Goal: Task Accomplishment & Management: Use online tool/utility

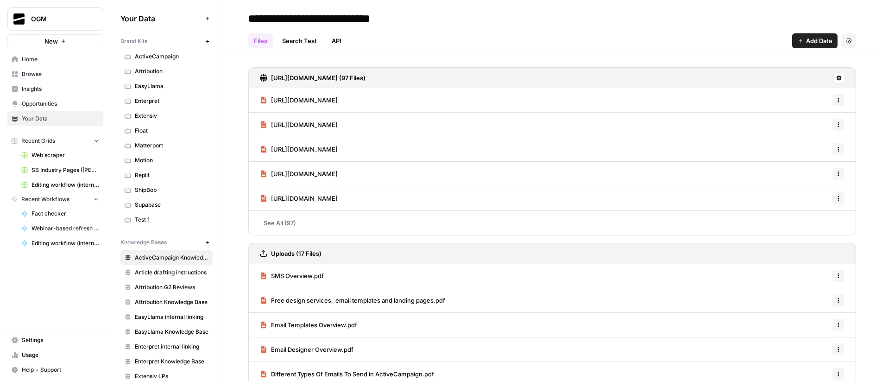
click at [44, 60] on span "Home" at bounding box center [60, 59] width 77 height 8
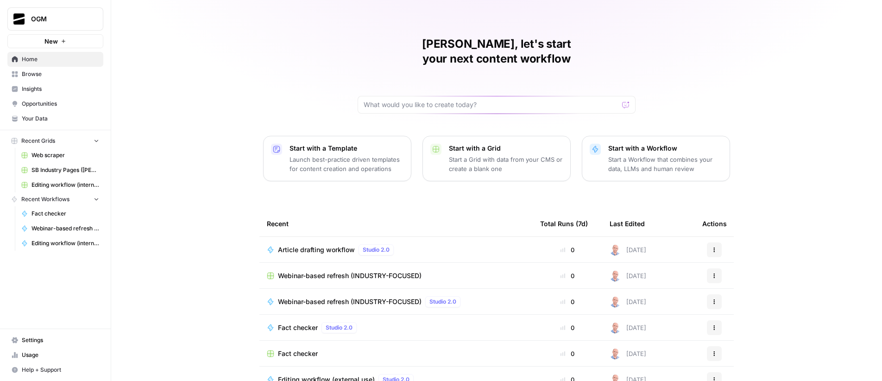
scroll to position [45, 0]
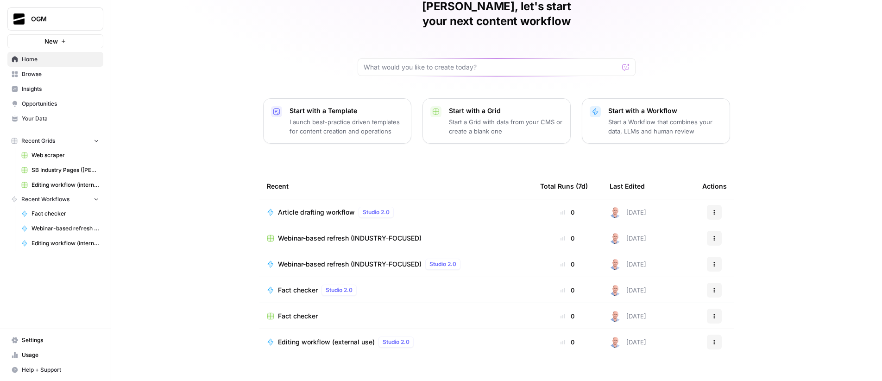
click at [49, 73] on span "Browse" at bounding box center [60, 74] width 77 height 8
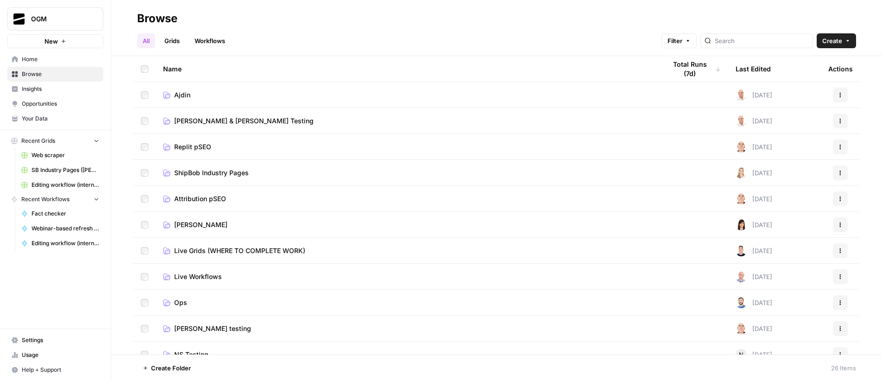
click at [180, 94] on span "Ajdin" at bounding box center [182, 94] width 16 height 9
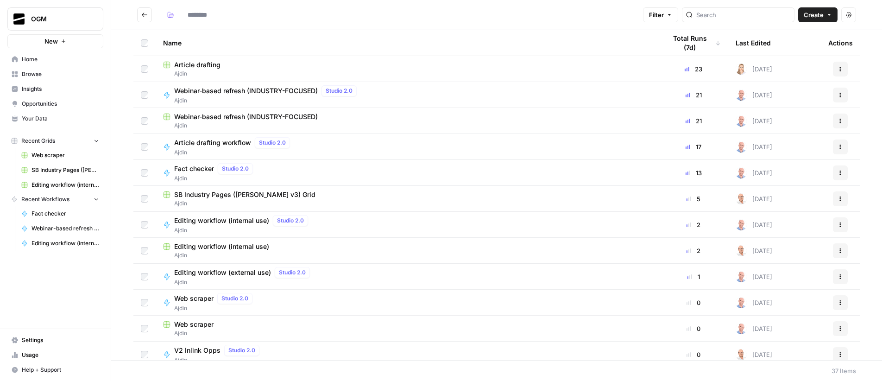
type input "*****"
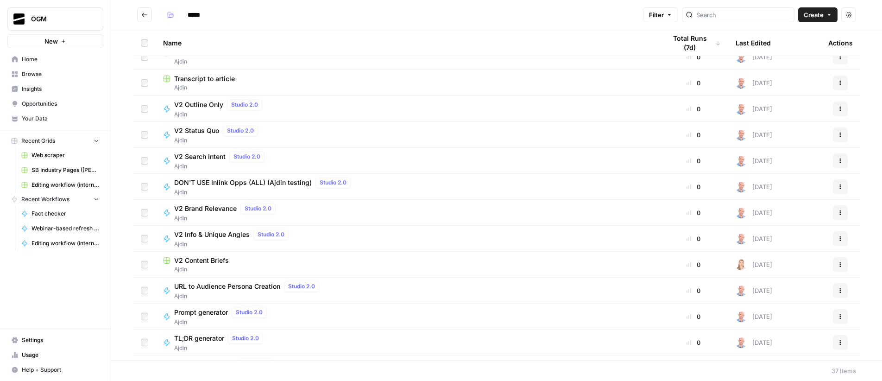
scroll to position [577, 0]
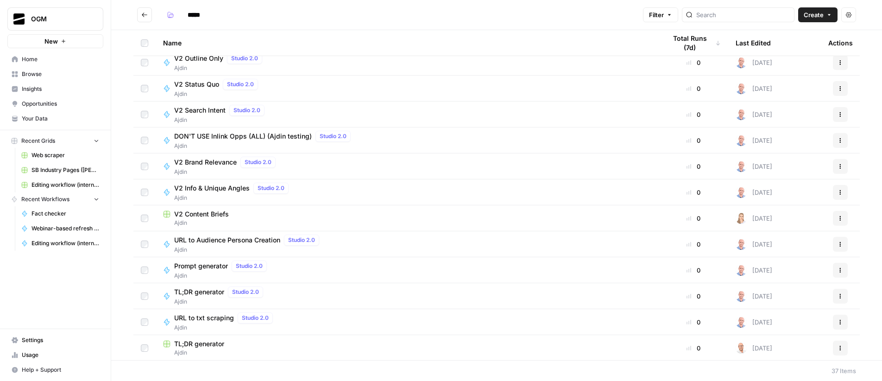
click at [216, 213] on span "V2 Content Briefs" at bounding box center [201, 213] width 55 height 9
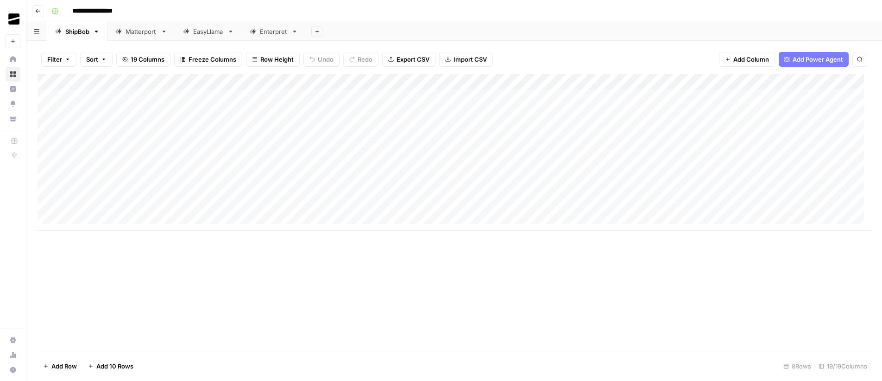
drag, startPoint x: 174, startPoint y: 97, endPoint x: 499, endPoint y: 96, distance: 325.1
click at [499, 96] on div "Add Column" at bounding box center [454, 152] width 833 height 157
click at [316, 93] on div "Add Column" at bounding box center [454, 152] width 833 height 157
click at [504, 96] on div "Add Column" at bounding box center [454, 152] width 833 height 157
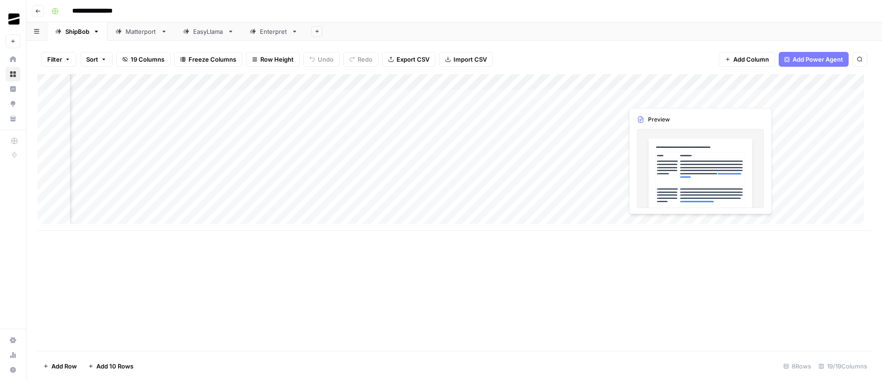
click at [657, 99] on div "Add Column" at bounding box center [454, 152] width 833 height 157
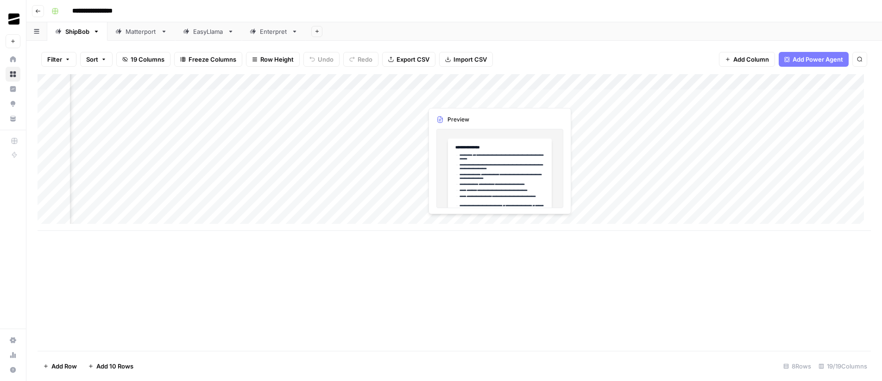
click at [473, 97] on div "Add Column" at bounding box center [454, 152] width 833 height 157
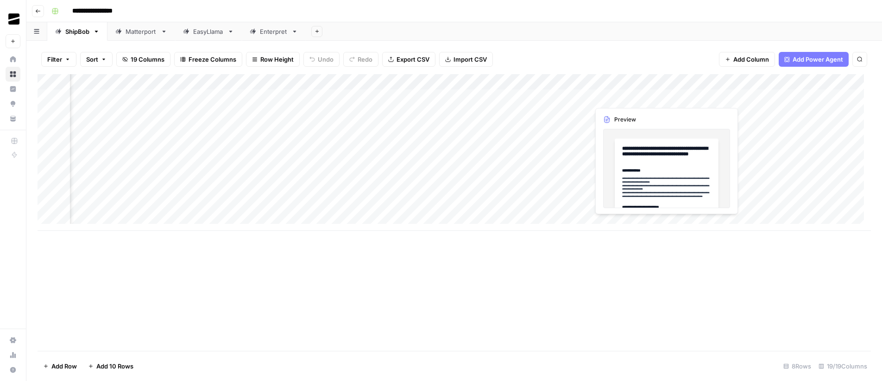
click at [623, 95] on div "Add Column" at bounding box center [454, 152] width 833 height 157
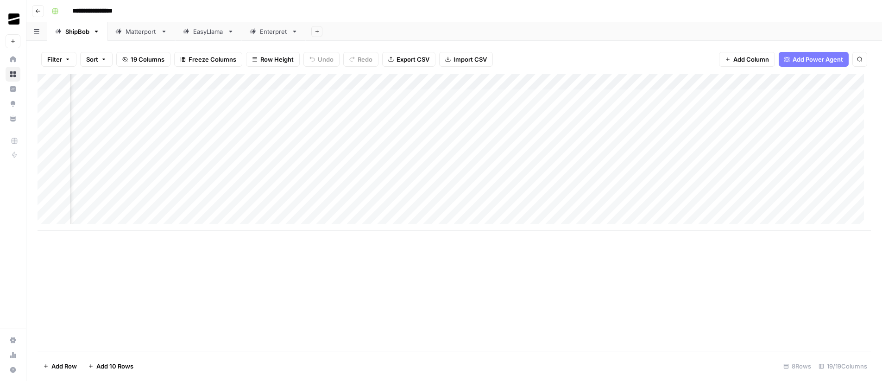
scroll to position [0, 943]
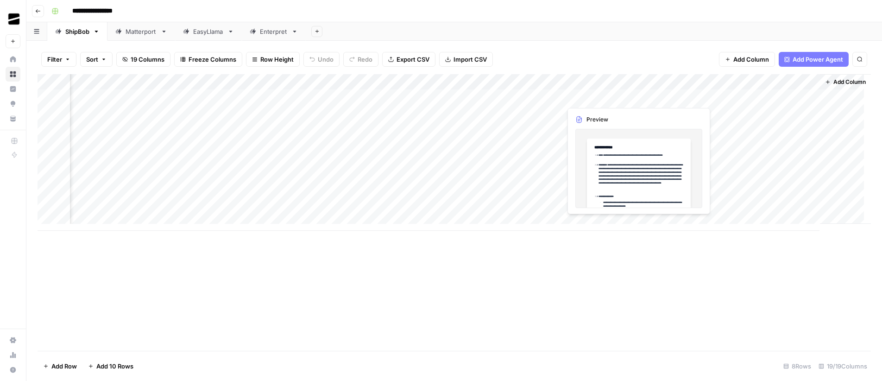
click at [607, 98] on div "Add Column" at bounding box center [454, 152] width 833 height 157
click at [766, 94] on div "Add Column" at bounding box center [454, 152] width 833 height 157
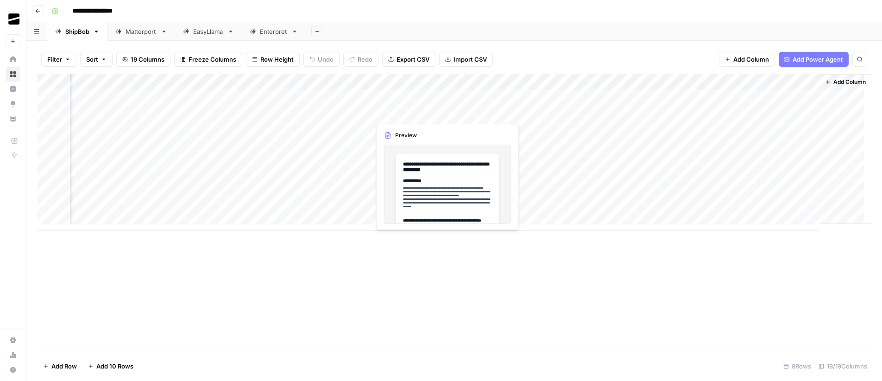
click at [416, 115] on div "Add Column" at bounding box center [454, 152] width 833 height 157
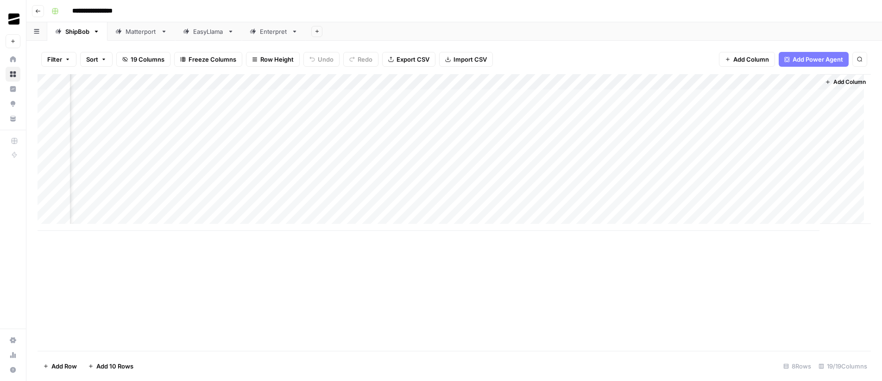
click at [279, 111] on div "Add Column" at bounding box center [454, 152] width 833 height 157
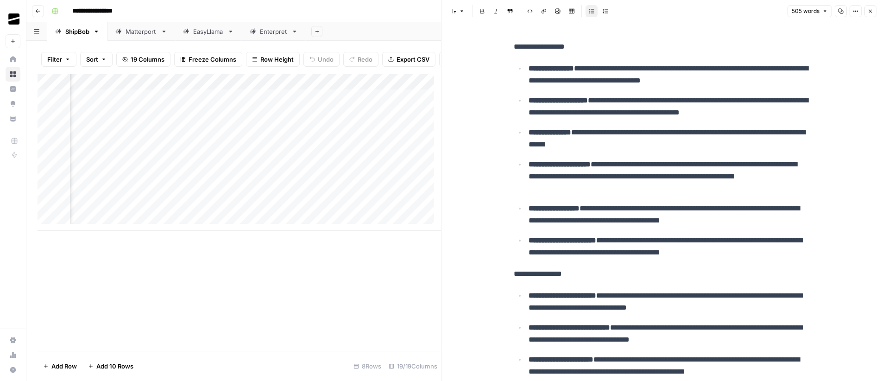
scroll to position [0, 649]
click at [241, 121] on div "Add Column" at bounding box center [239, 152] width 403 height 157
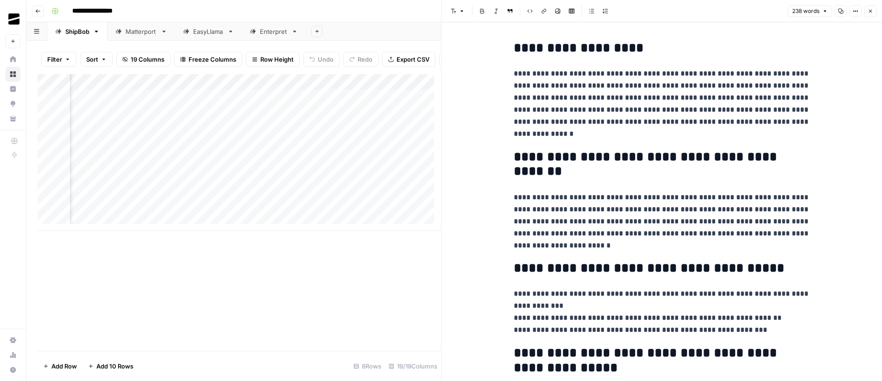
scroll to position [0, 1373]
click at [339, 104] on div "Add Column" at bounding box center [239, 152] width 403 height 157
click at [341, 102] on div "Add Column" at bounding box center [239, 152] width 403 height 157
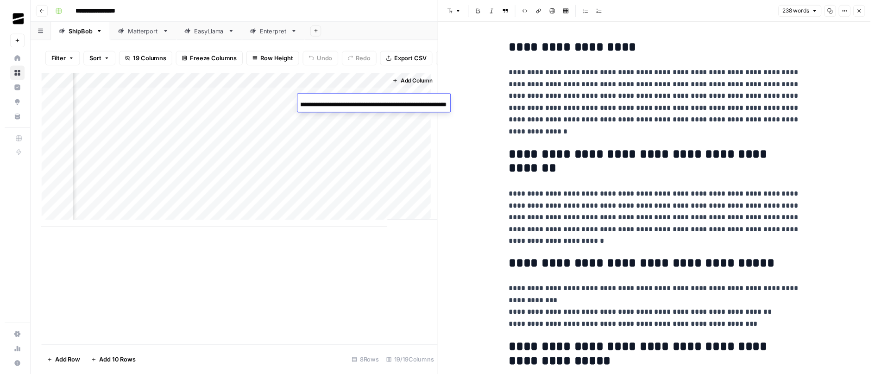
scroll to position [0, 211]
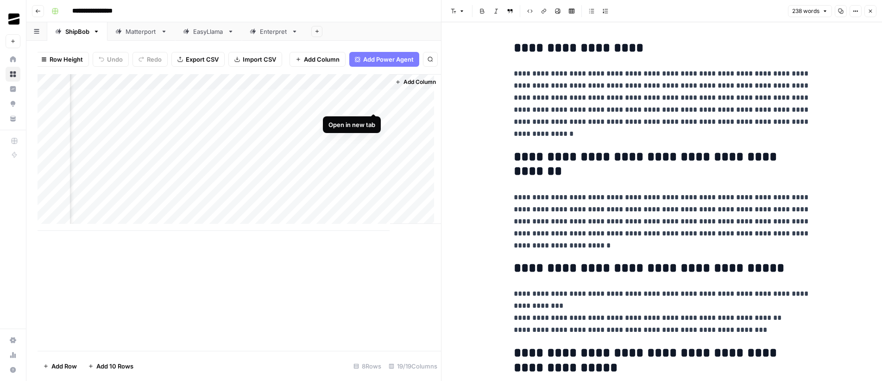
click at [375, 104] on div "Add Column" at bounding box center [239, 152] width 403 height 157
click at [872, 14] on button "Close" at bounding box center [870, 11] width 12 height 12
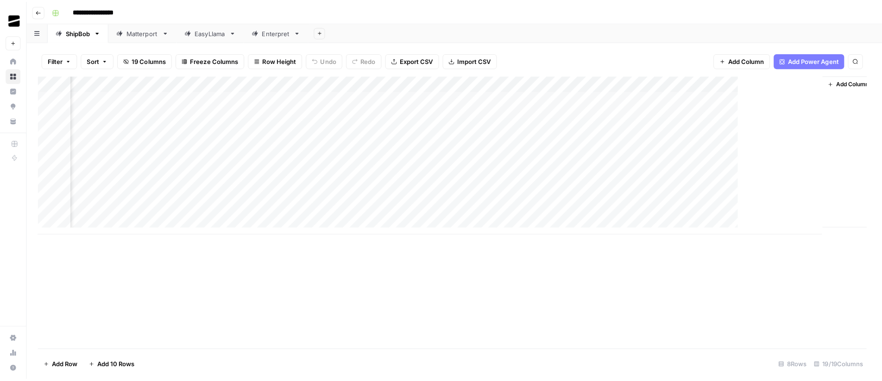
scroll to position [0, 932]
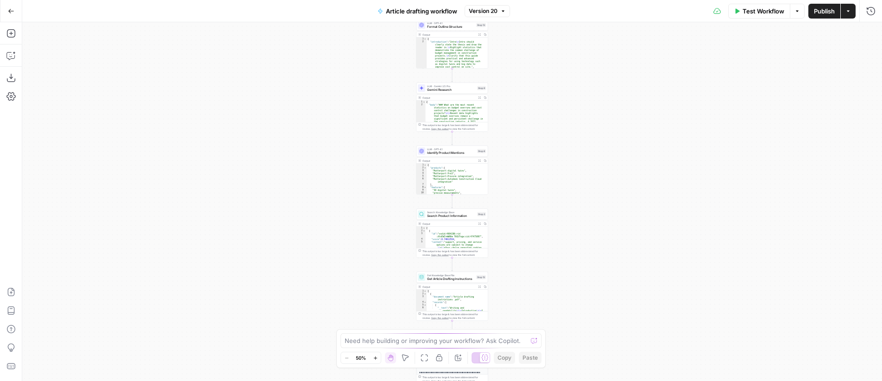
click at [552, 138] on div "Workflow Set Inputs Inputs LLM · GPT-4.1 Generate Research Questions Step 1 Out…" at bounding box center [452, 201] width 860 height 358
click at [578, 134] on div "Workflow Set Inputs Inputs LLM · GPT-4.1 Generate Research Questions Step 1 Out…" at bounding box center [452, 201] width 860 height 358
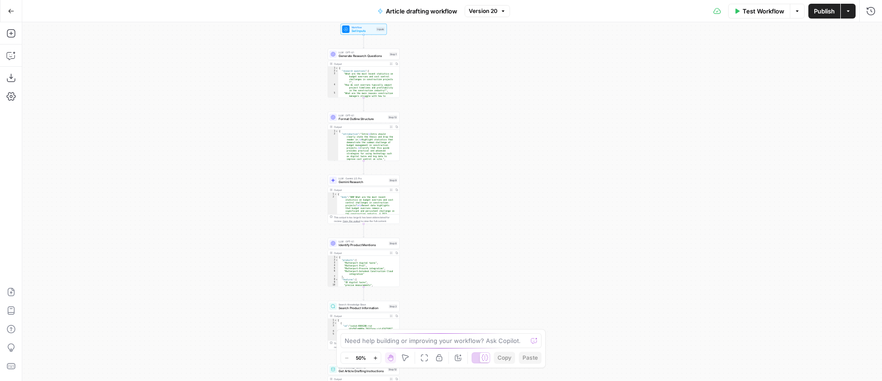
click at [489, 13] on span "Version 20" at bounding box center [483, 11] width 29 height 8
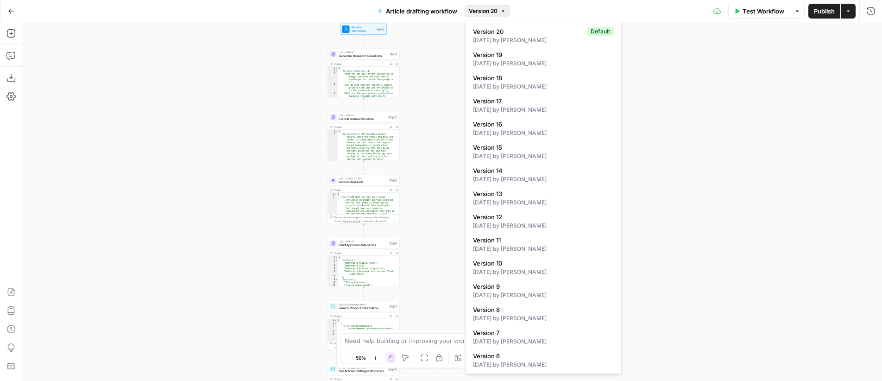
click at [673, 80] on div "Workflow Set Inputs Inputs LLM · GPT-4.1 Generate Research Questions Step 1 Out…" at bounding box center [452, 201] width 860 height 358
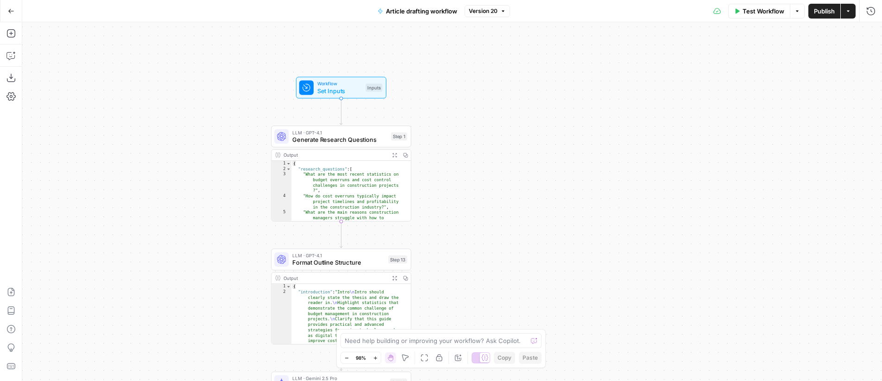
drag, startPoint x: 445, startPoint y: 100, endPoint x: 452, endPoint y: 105, distance: 8.6
click at [465, 108] on div "Workflow Set Inputs Inputs LLM · GPT-4.1 Generate Research Questions Step 1 Out…" at bounding box center [452, 201] width 860 height 358
click at [342, 85] on span "Workflow" at bounding box center [342, 84] width 45 height 7
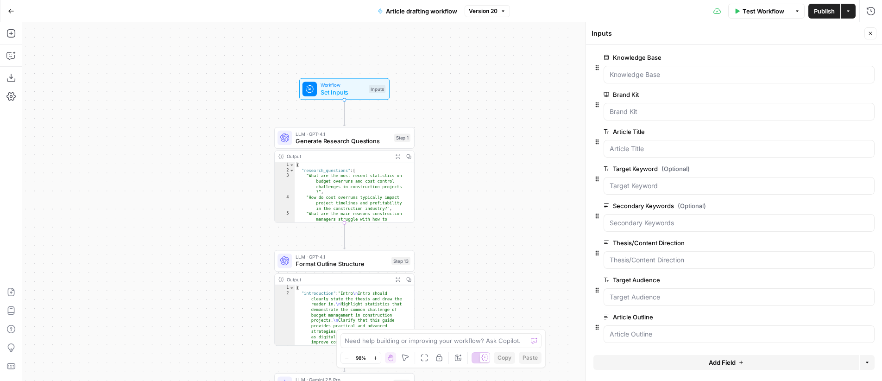
click at [871, 33] on icon "button" at bounding box center [870, 34] width 6 height 6
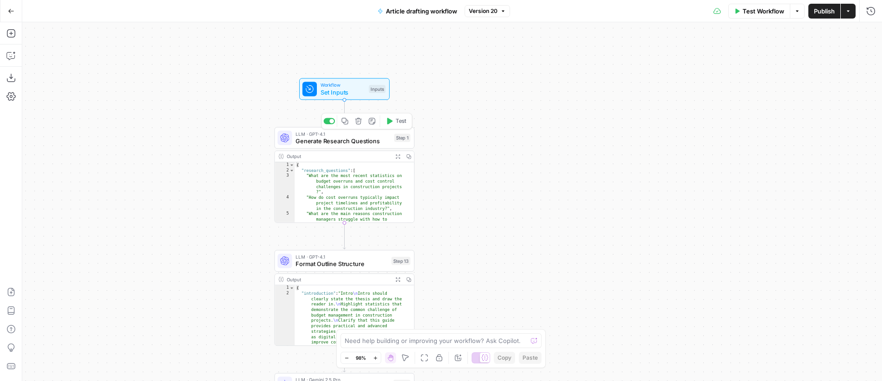
click at [345, 139] on span "Generate Research Questions" at bounding box center [342, 140] width 95 height 9
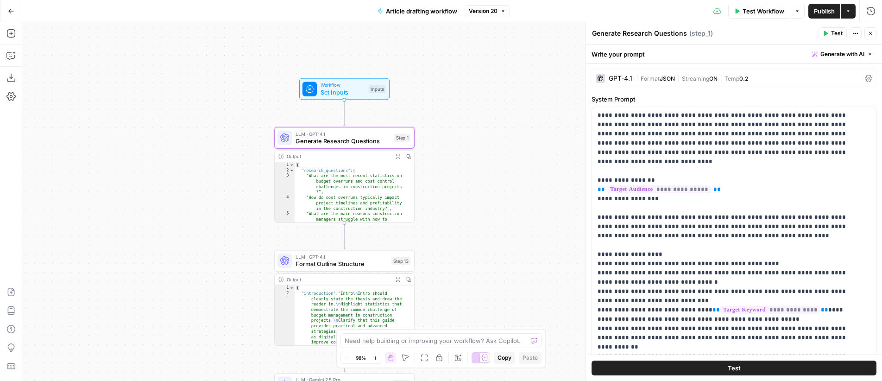
click at [873, 33] on button "Close" at bounding box center [870, 33] width 12 height 12
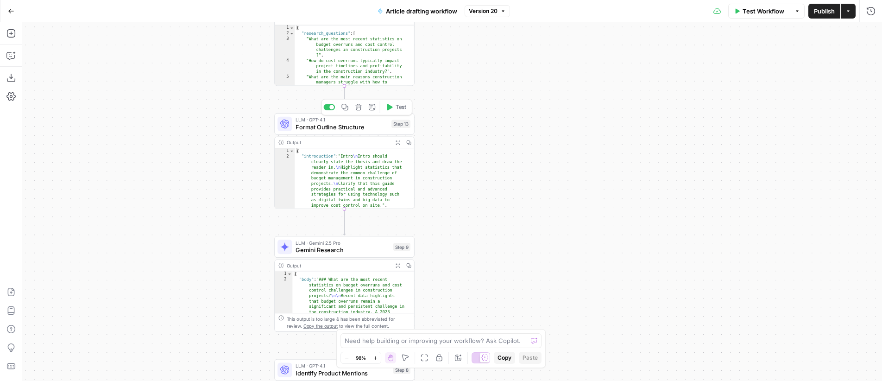
click at [353, 128] on span "Format Outline Structure" at bounding box center [341, 126] width 92 height 9
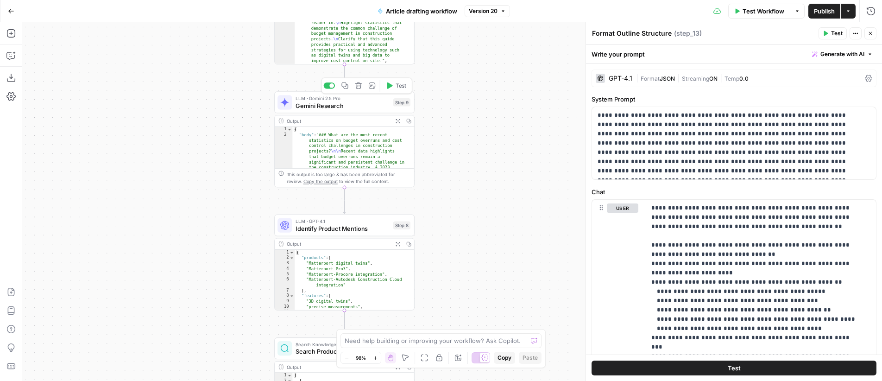
click at [334, 107] on span "Gemini Research" at bounding box center [342, 105] width 94 height 9
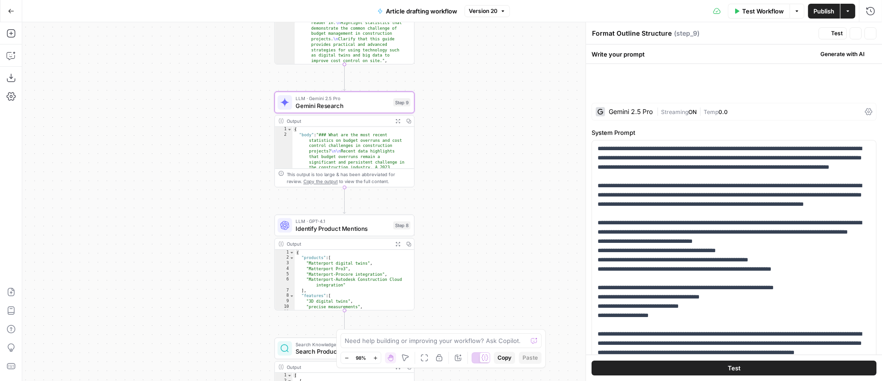
type textarea "Gemini Research"
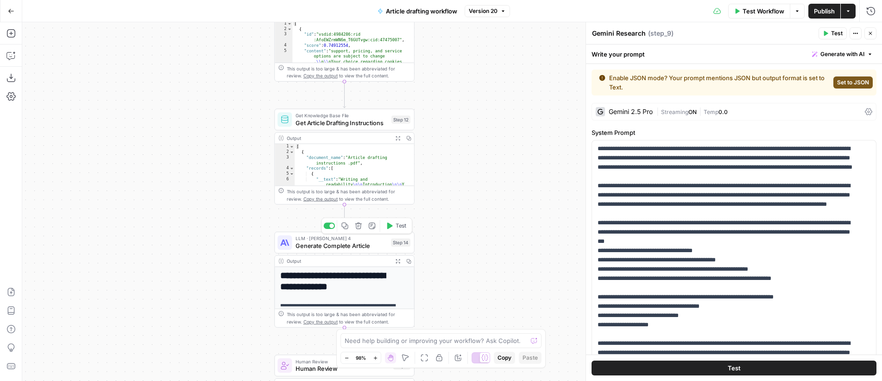
click at [360, 244] on span "Generate Complete Article" at bounding box center [341, 245] width 92 height 9
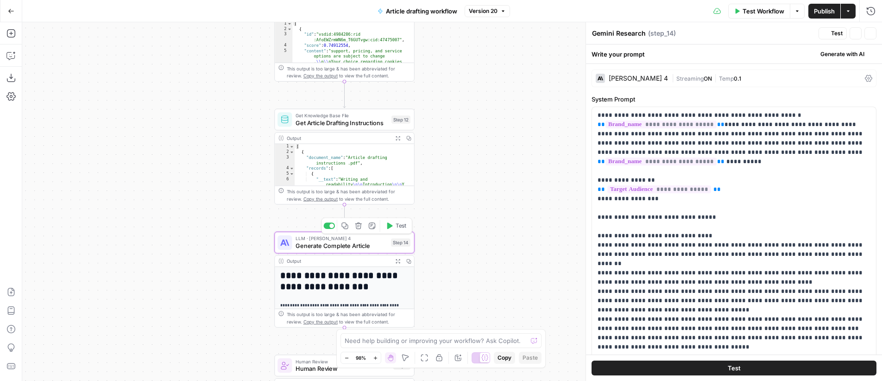
type textarea "Generate Complete Article"
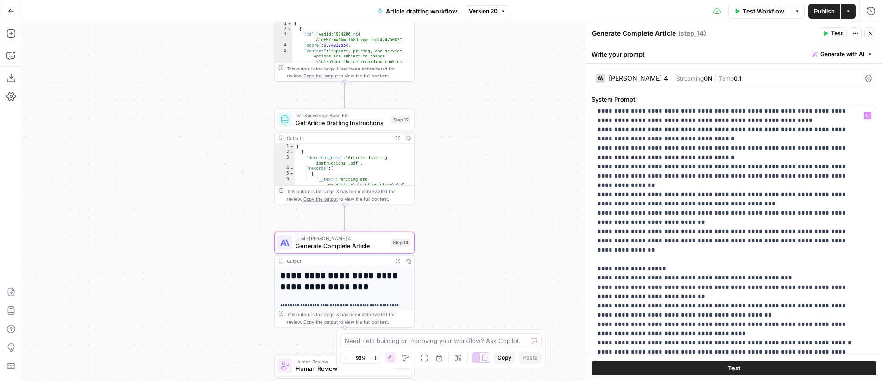
scroll to position [556, 0]
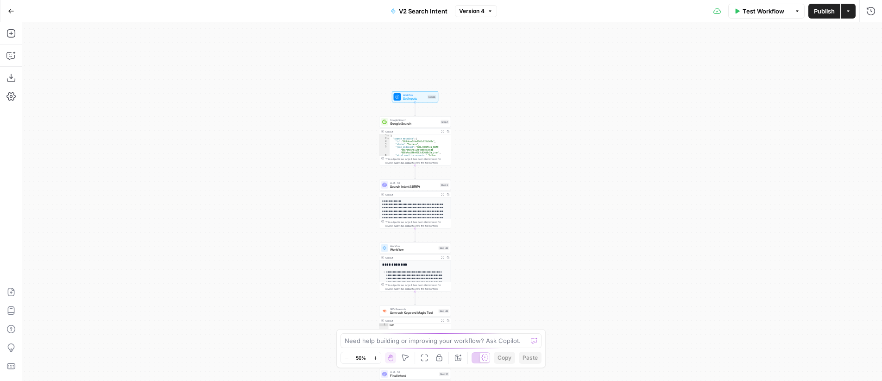
drag, startPoint x: 598, startPoint y: 92, endPoint x: 561, endPoint y: 188, distance: 103.6
click at [561, 188] on div "**********" at bounding box center [452, 201] width 860 height 358
click at [408, 97] on span "Set Inputs" at bounding box center [414, 98] width 23 height 5
click at [406, 97] on span "Set Inputs" at bounding box center [414, 98] width 23 height 5
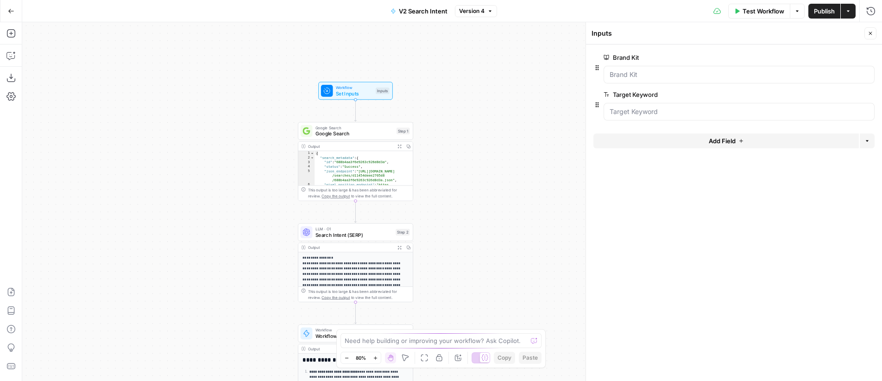
click at [871, 32] on icon "button" at bounding box center [870, 33] width 3 height 3
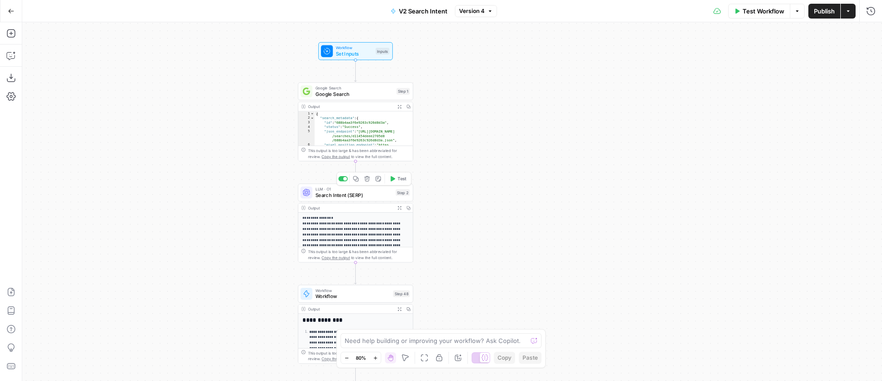
click at [336, 195] on span "Search Intent (SERP)" at bounding box center [353, 194] width 77 height 7
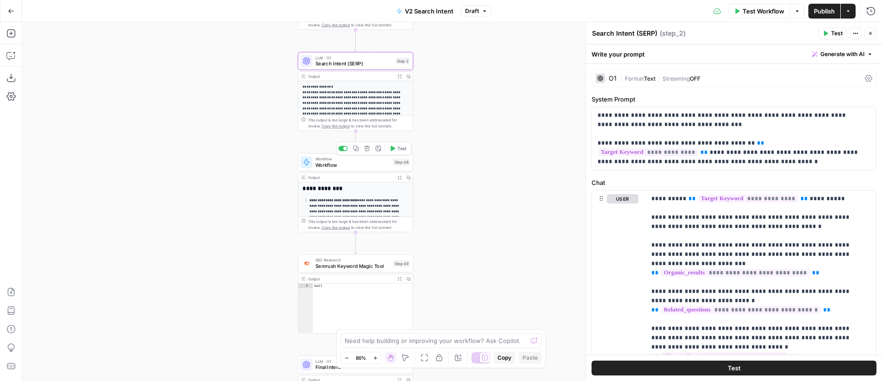
click at [366, 164] on span "Workflow" at bounding box center [352, 164] width 75 height 7
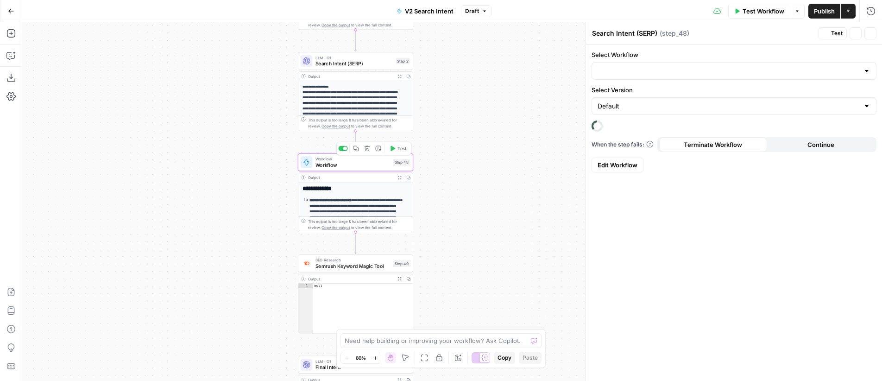
type textarea "Workflow"
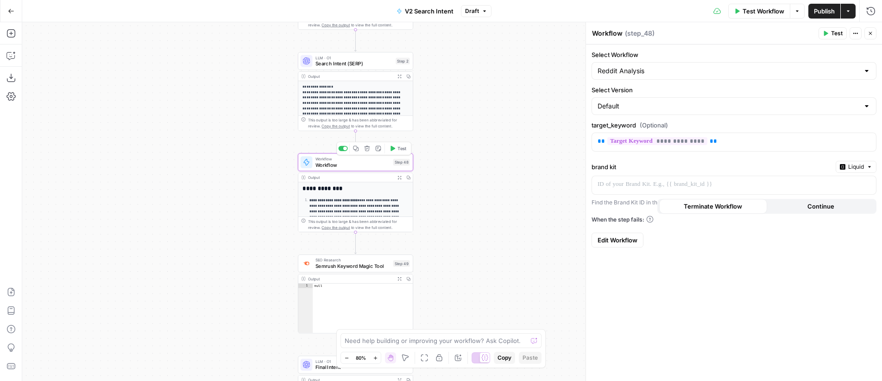
type input "Reddit Analysis"
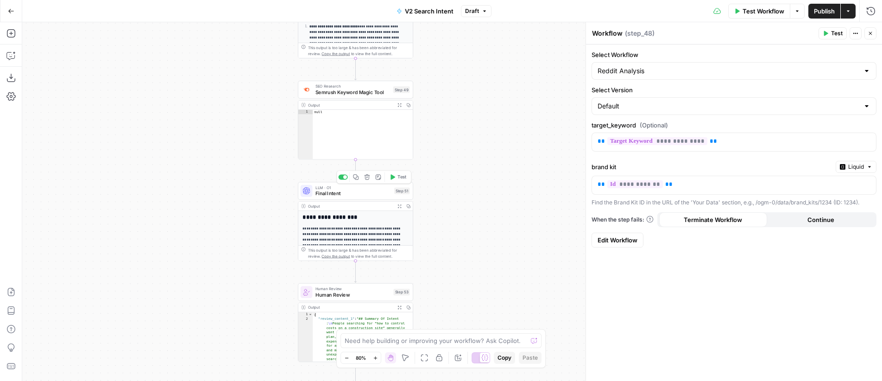
click at [353, 191] on span "Final Intent" at bounding box center [353, 192] width 76 height 7
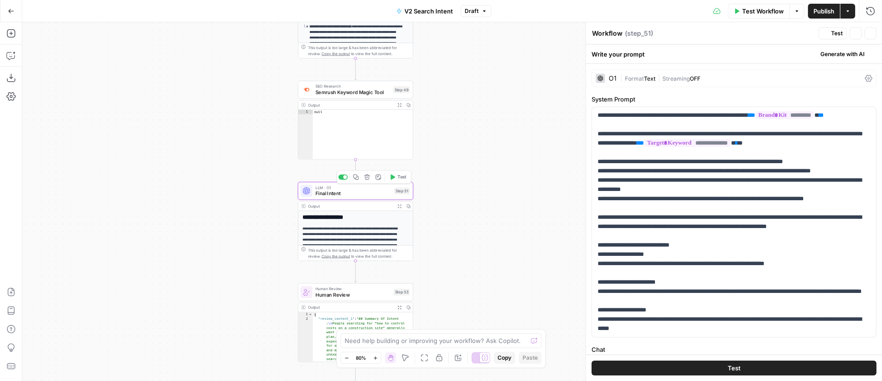
type textarea "Final Intent"
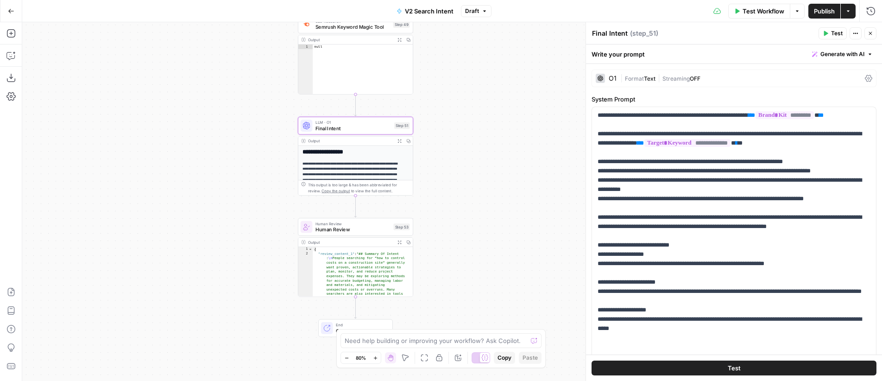
click at [400, 245] on button "Expand Output" at bounding box center [399, 242] width 9 height 9
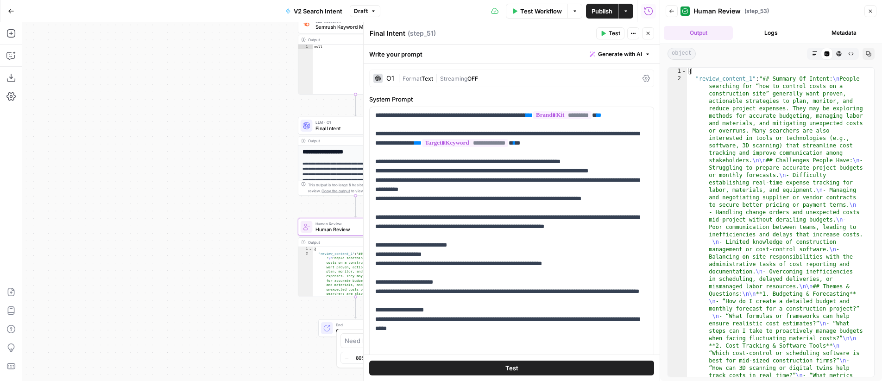
click at [812, 53] on icon "button" at bounding box center [814, 53] width 5 height 5
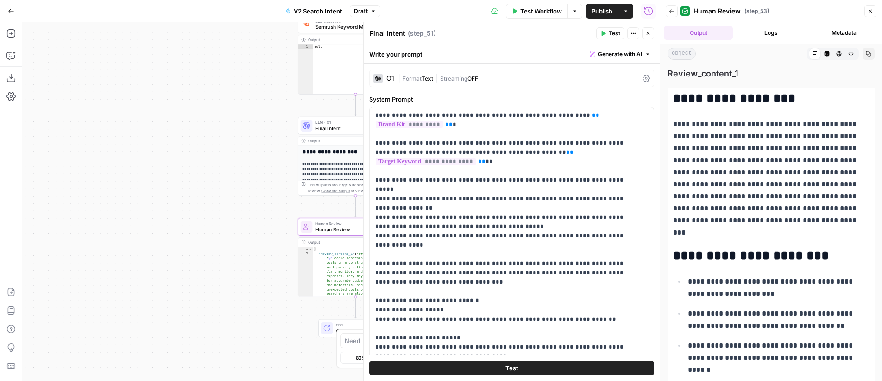
click at [648, 33] on icon "button" at bounding box center [648, 33] width 3 height 3
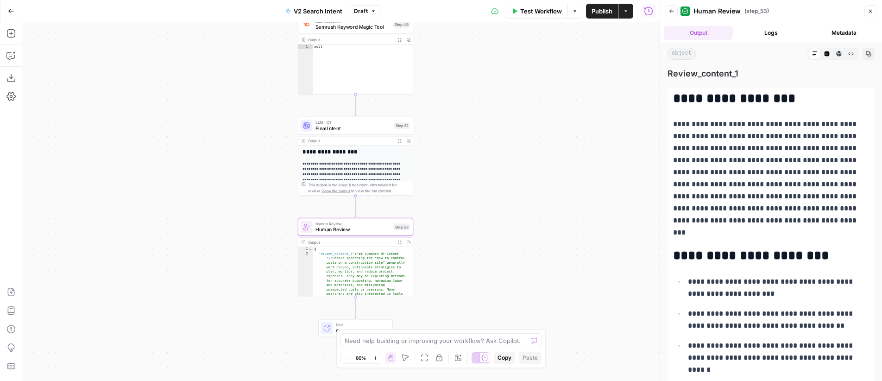
click at [874, 11] on button "Close" at bounding box center [870, 11] width 12 height 12
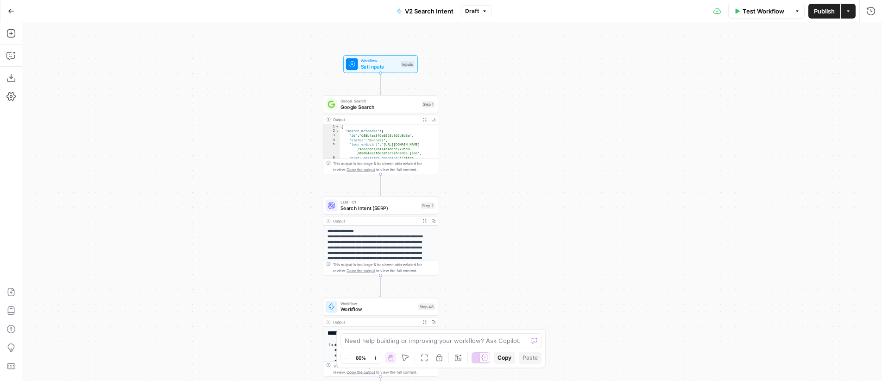
drag, startPoint x: 497, startPoint y: 152, endPoint x: 522, endPoint y: 107, distance: 52.0
click at [522, 107] on div "**********" at bounding box center [452, 201] width 860 height 358
click at [11, 12] on icon "button" at bounding box center [11, 11] width 6 height 6
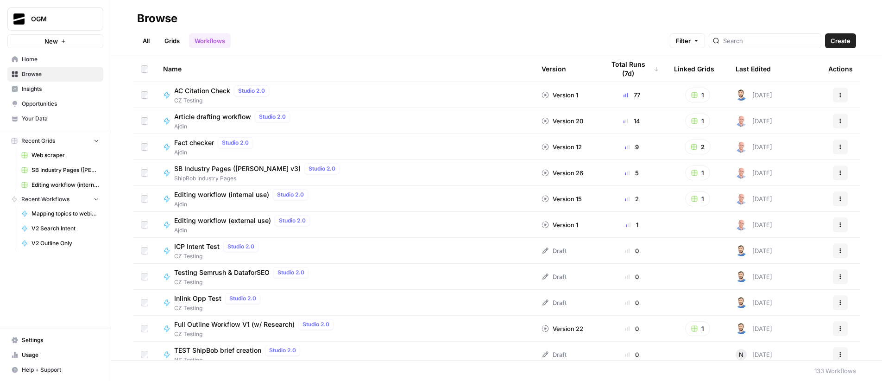
click at [171, 45] on link "Grids" at bounding box center [172, 40] width 26 height 15
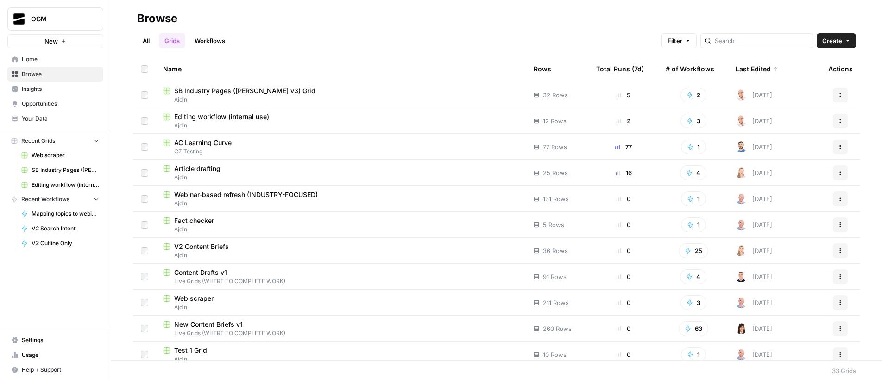
click at [151, 40] on link "All" at bounding box center [146, 40] width 18 height 15
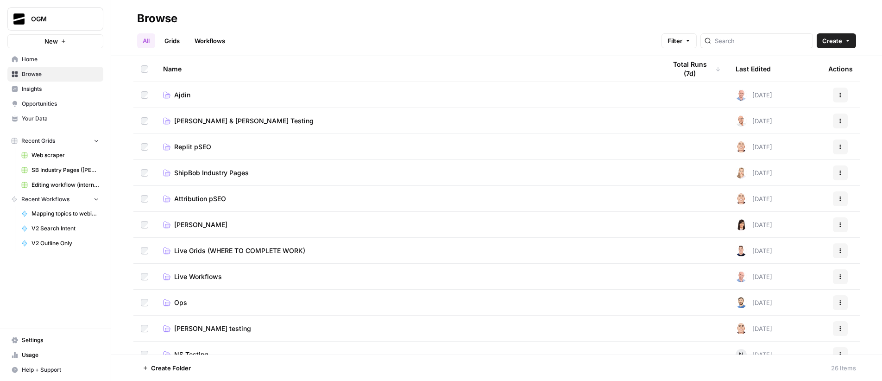
click at [178, 93] on span "Ajdin" at bounding box center [182, 94] width 16 height 9
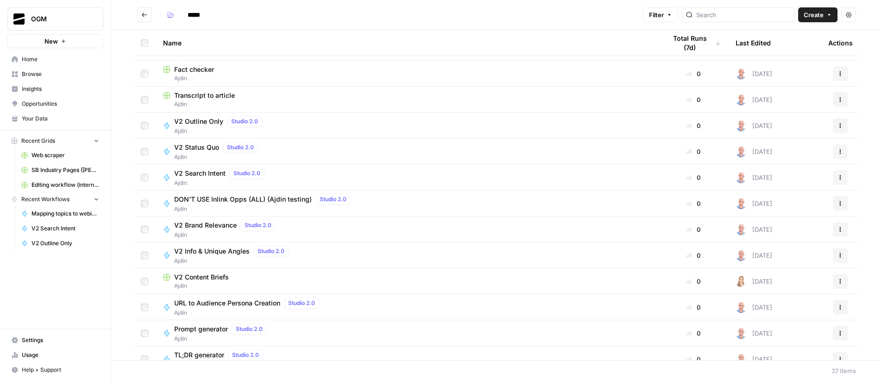
scroll to position [515, 0]
click at [202, 276] on span "V2 Content Briefs" at bounding box center [201, 275] width 55 height 9
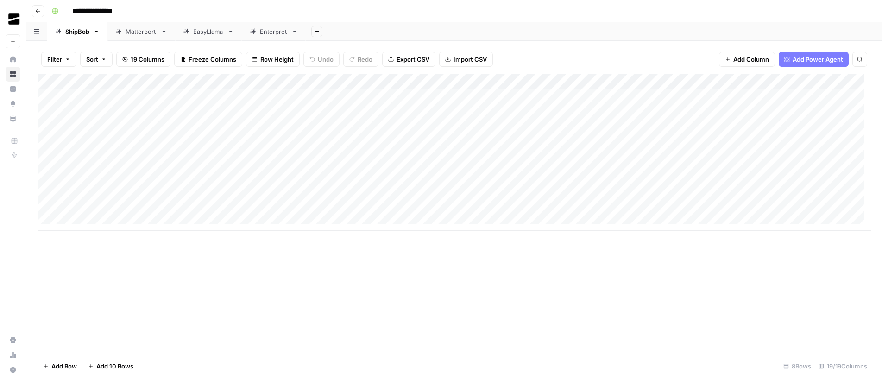
click at [38, 13] on button "Go back" at bounding box center [38, 11] width 12 height 12
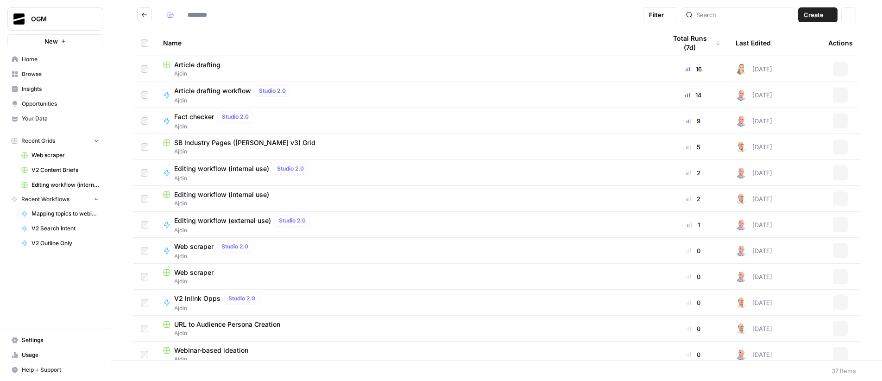
type input "*****"
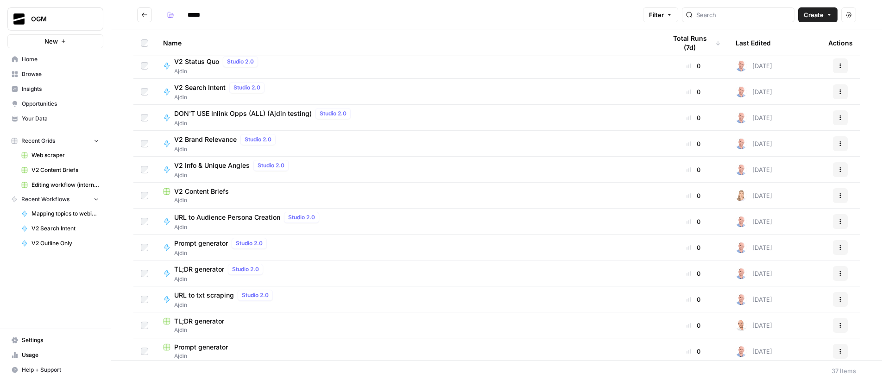
scroll to position [613, 0]
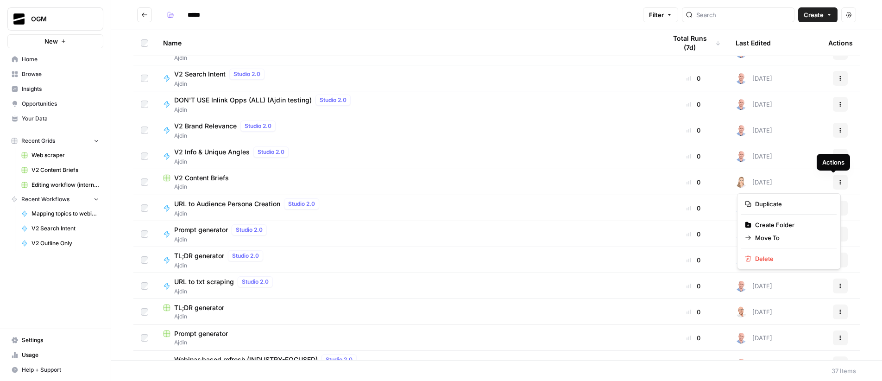
click at [837, 183] on icon "button" at bounding box center [840, 182] width 6 height 6
click at [802, 200] on span "Duplicate" at bounding box center [792, 203] width 74 height 9
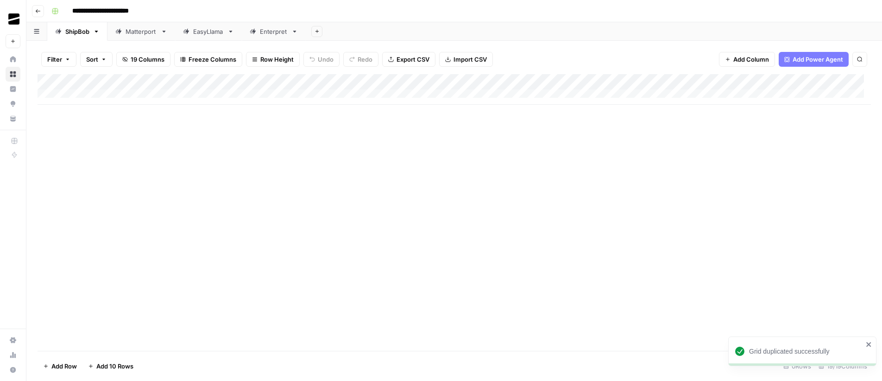
click at [122, 10] on input "**********" at bounding box center [111, 11] width 87 height 15
drag, startPoint x: 132, startPoint y: 13, endPoint x: 152, endPoint y: 15, distance: 19.6
click at [152, 15] on input "**********" at bounding box center [111, 11] width 87 height 15
type input "**********"
click at [380, 28] on div "Add Sheet" at bounding box center [594, 31] width 576 height 19
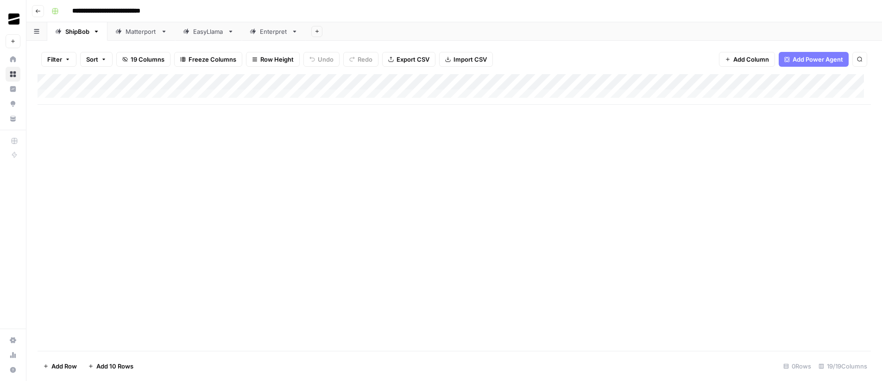
click at [130, 31] on div "Matterport" at bounding box center [141, 31] width 31 height 9
click at [212, 33] on div "EasyLlama" at bounding box center [208, 31] width 31 height 9
click at [280, 33] on div "Enterpret" at bounding box center [274, 31] width 28 height 9
click at [78, 32] on div "ShipBob" at bounding box center [77, 31] width 24 height 9
click at [151, 32] on div "Matterport" at bounding box center [141, 31] width 31 height 9
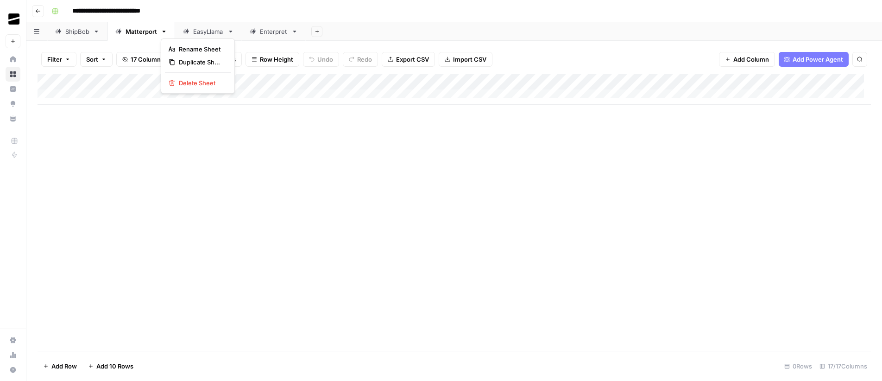
click at [165, 32] on icon "button" at bounding box center [164, 31] width 6 height 6
click at [202, 82] on span "Delete Sheet" at bounding box center [201, 82] width 44 height 9
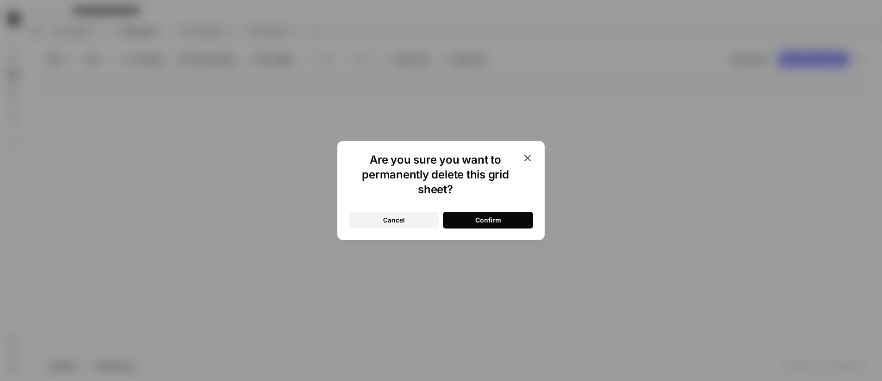
click at [496, 220] on div "Confirm" at bounding box center [488, 219] width 26 height 9
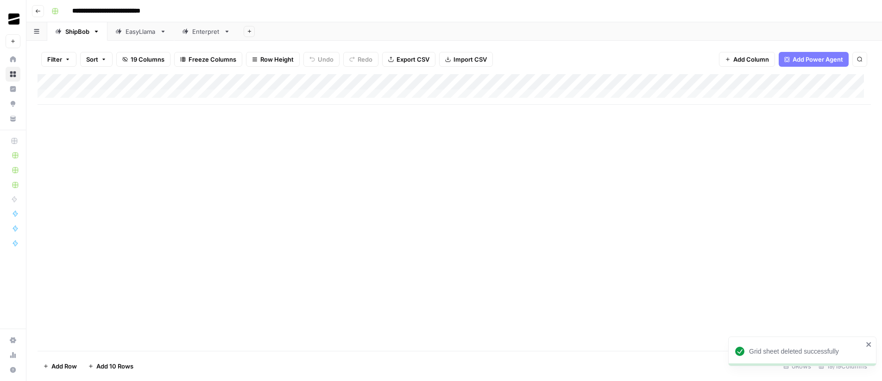
click at [147, 32] on div "EasyLlama" at bounding box center [141, 31] width 31 height 9
click at [163, 34] on icon "button" at bounding box center [163, 31] width 6 height 6
click at [206, 84] on span "Delete Sheet" at bounding box center [201, 82] width 44 height 9
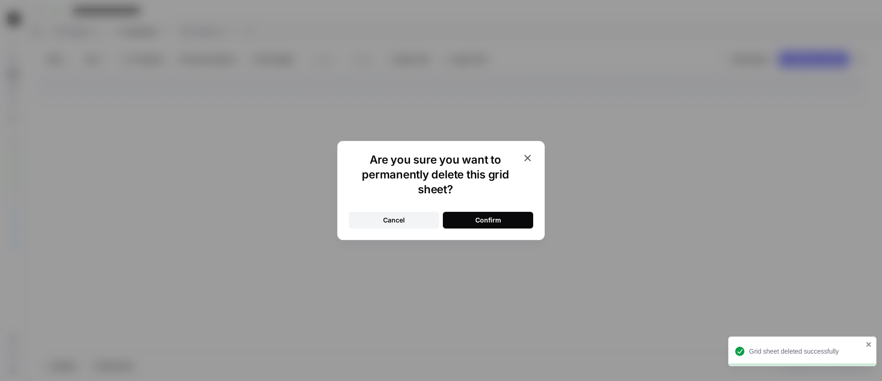
click at [510, 219] on button "Confirm" at bounding box center [488, 220] width 90 height 17
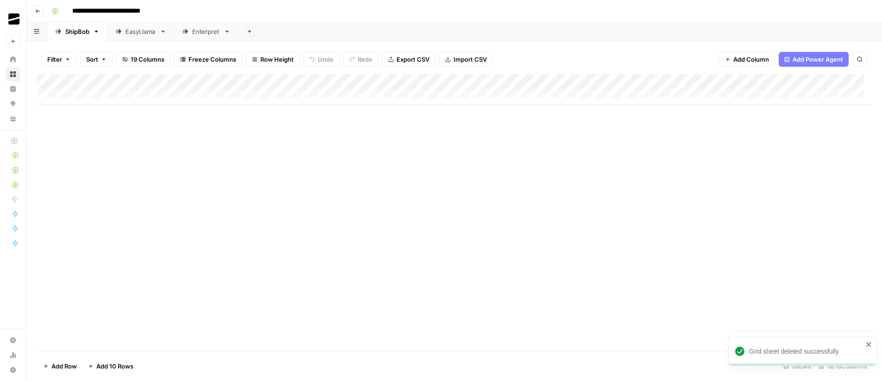
click at [150, 33] on div "EasyLlama" at bounding box center [141, 31] width 31 height 9
click at [141, 31] on div "Enterpret" at bounding box center [140, 31] width 28 height 9
click at [159, 31] on icon "button" at bounding box center [160, 32] width 3 height 2
click at [200, 85] on span "Delete Sheet" at bounding box center [197, 82] width 44 height 9
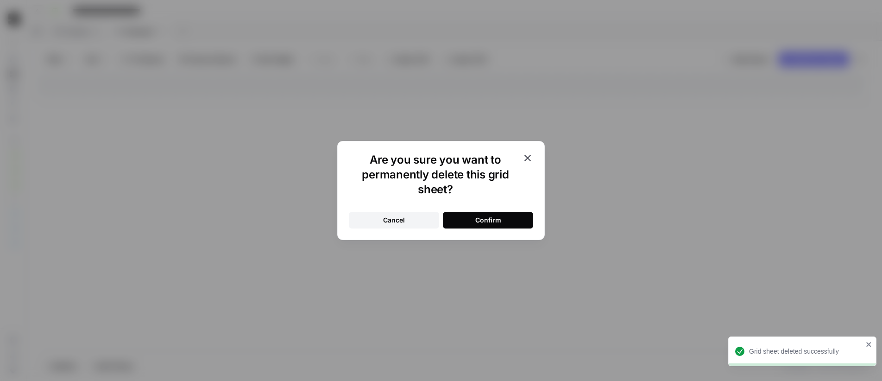
click at [492, 221] on div "Confirm" at bounding box center [488, 219] width 26 height 9
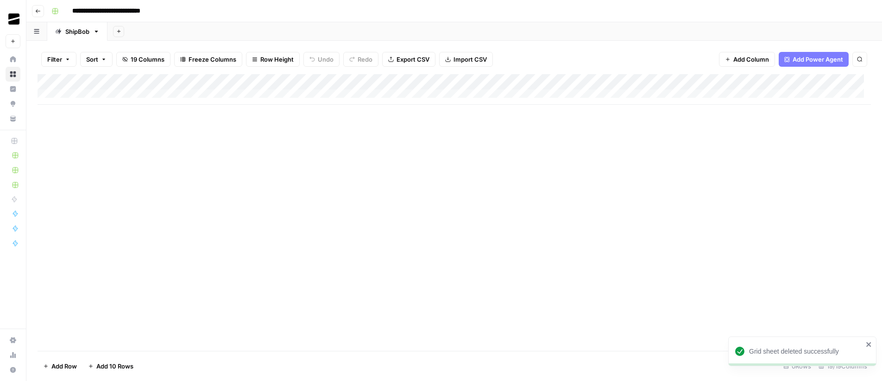
click at [114, 92] on div "Add Column" at bounding box center [454, 89] width 833 height 31
click at [130, 108] on div "Add Column" at bounding box center [454, 97] width 833 height 46
click at [116, 121] on div "Add Column" at bounding box center [454, 105] width 833 height 62
drag, startPoint x: 222, startPoint y: 206, endPoint x: 143, endPoint y: 115, distance: 120.8
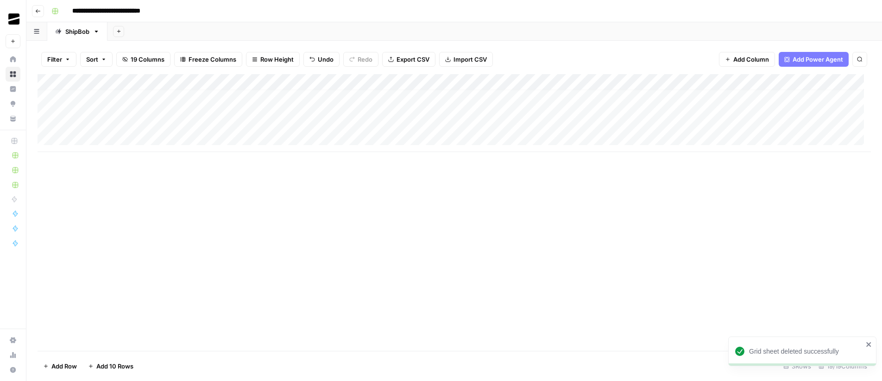
click at [222, 206] on div "Add Column" at bounding box center [454, 212] width 833 height 276
click at [101, 94] on div "Add Column" at bounding box center [454, 113] width 833 height 78
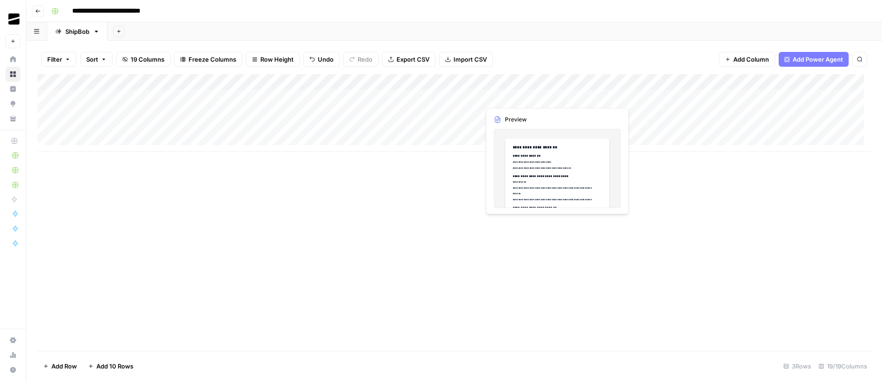
click at [509, 95] on div "Add Column" at bounding box center [454, 113] width 833 height 78
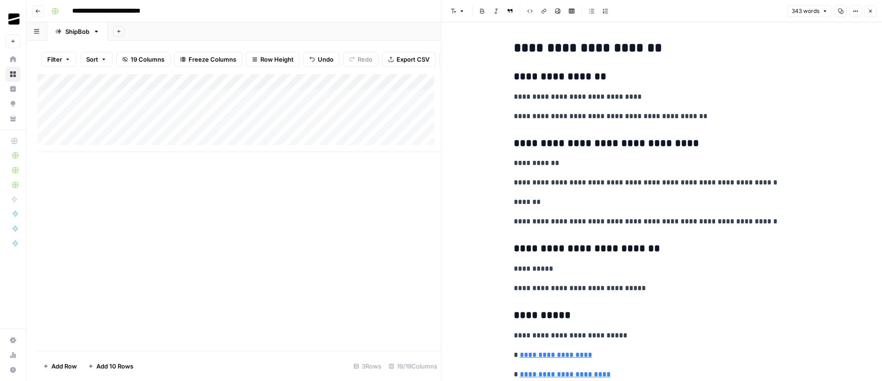
click at [618, 114] on p "**********" at bounding box center [662, 116] width 296 height 12
type input "shipbob"
click at [803, 23] on button "Close" at bounding box center [800, 23] width 7 height 7
drag, startPoint x: 779, startPoint y: 185, endPoint x: 742, endPoint y: 185, distance: 37.0
click at [742, 185] on p "**********" at bounding box center [662, 182] width 296 height 12
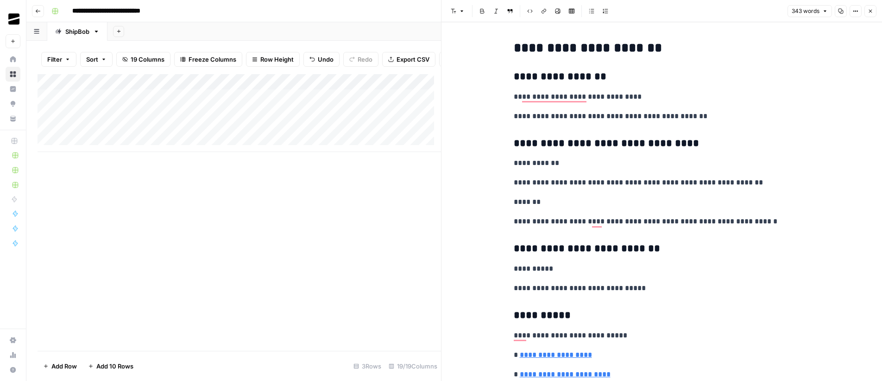
click at [710, 159] on p "**********" at bounding box center [662, 163] width 296 height 12
click at [792, 25] on icon "button" at bounding box center [791, 24] width 4 height 4
type input "XXX"
click at [734, 61] on span "Replace all" at bounding box center [724, 60] width 29 height 8
click at [727, 60] on span "Replace all" at bounding box center [724, 60] width 29 height 8
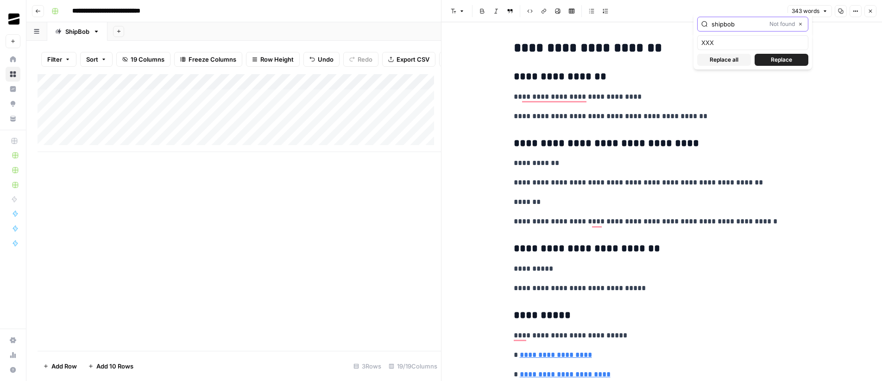
click at [802, 25] on icon "button" at bounding box center [800, 24] width 5 height 5
click at [873, 12] on icon "button" at bounding box center [870, 11] width 6 height 6
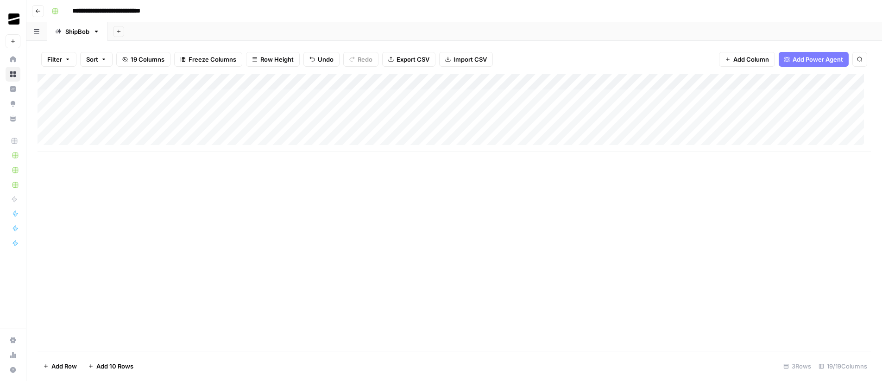
click at [438, 98] on div "Add Column" at bounding box center [454, 113] width 833 height 78
click at [444, 96] on div "Add Column" at bounding box center [454, 113] width 833 height 78
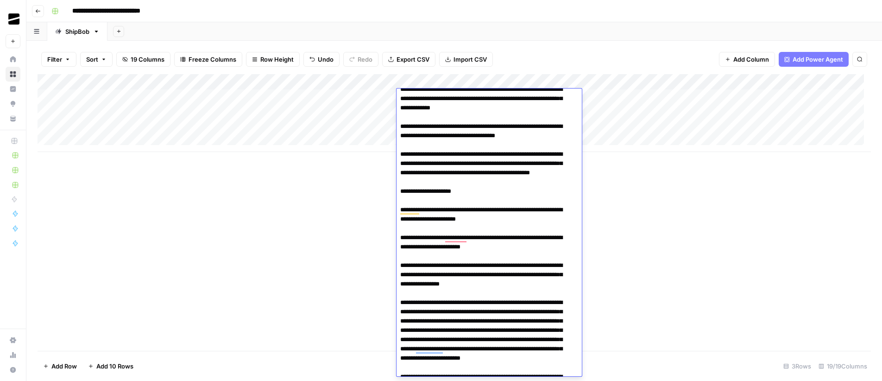
drag, startPoint x: 642, startPoint y: 181, endPoint x: 639, endPoint y: 176, distance: 5.7
click at [642, 181] on div "Add Column" at bounding box center [454, 212] width 833 height 276
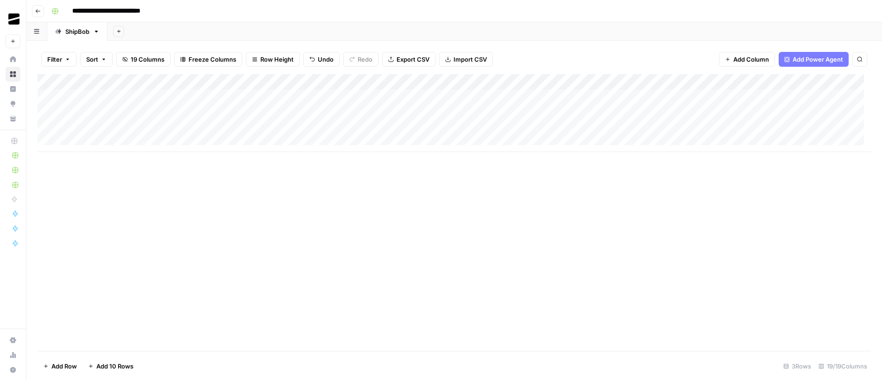
click at [450, 94] on div "Add Column" at bounding box center [454, 113] width 833 height 78
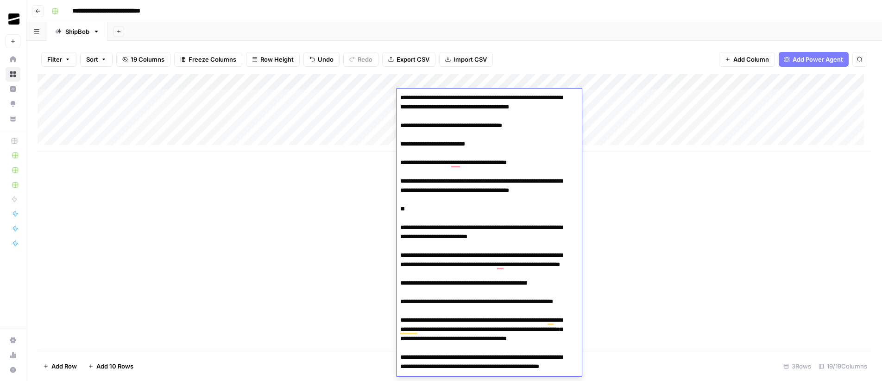
type textarea "**********"
click at [613, 181] on div "Add Column" at bounding box center [454, 212] width 833 height 276
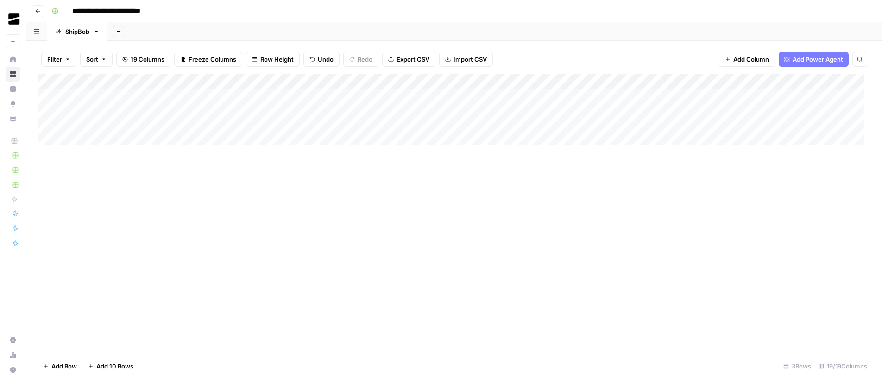
click at [473, 83] on div "Add Column" at bounding box center [454, 113] width 833 height 78
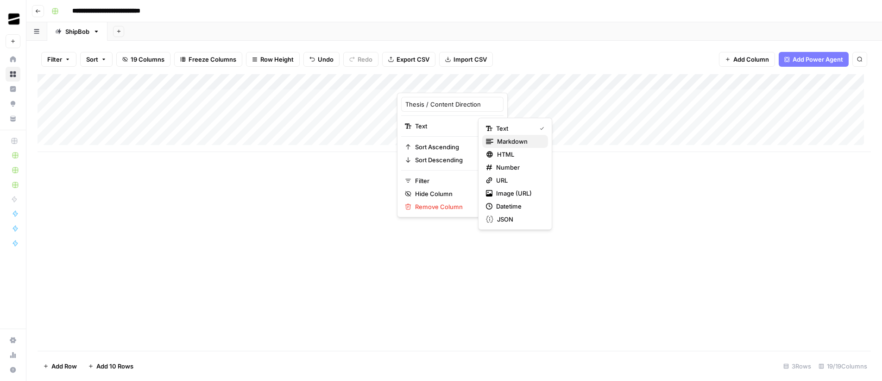
click at [512, 139] on span "Markdown" at bounding box center [519, 141] width 44 height 9
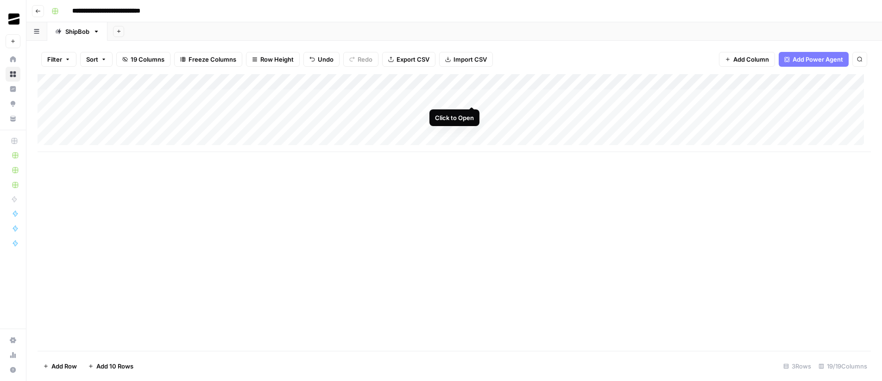
click at [473, 96] on div "Add Column" at bounding box center [454, 113] width 833 height 78
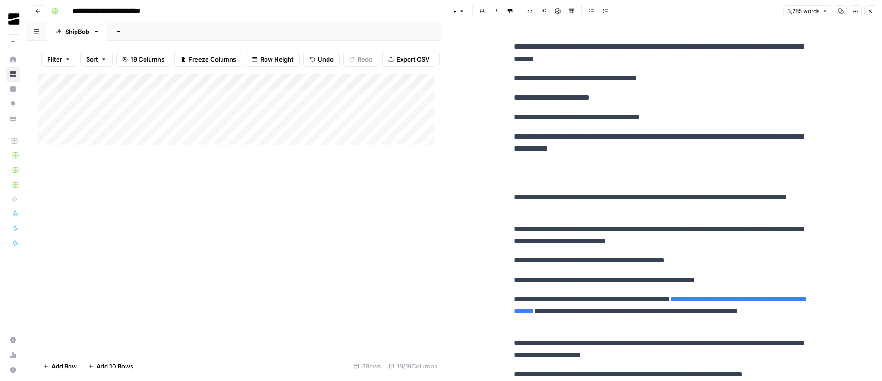
click at [660, 73] on p "**********" at bounding box center [662, 78] width 296 height 12
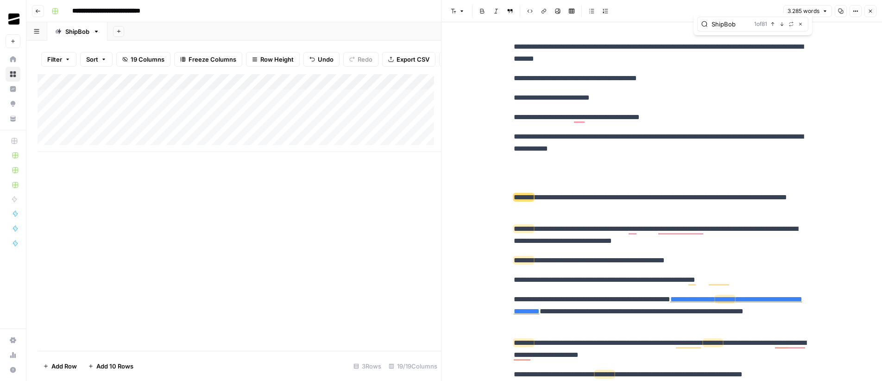
type input "ShipBob"
click at [791, 24] on icon "button" at bounding box center [791, 24] width 5 height 5
type input "XXX"
click at [734, 58] on span "Replace all" at bounding box center [724, 60] width 29 height 8
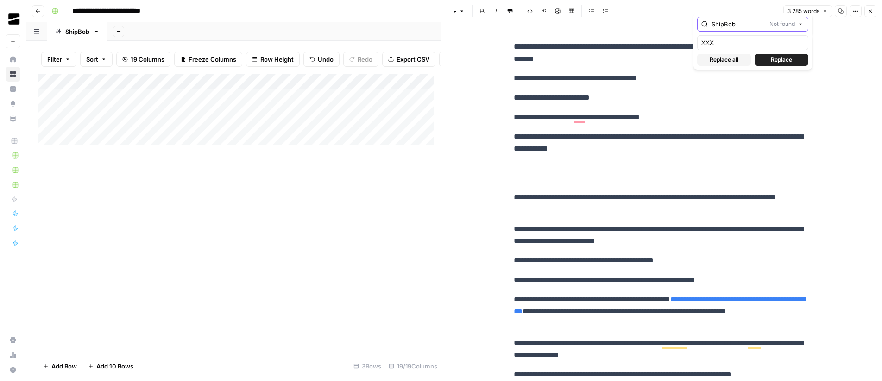
click at [801, 24] on icon "button" at bounding box center [800, 24] width 5 height 5
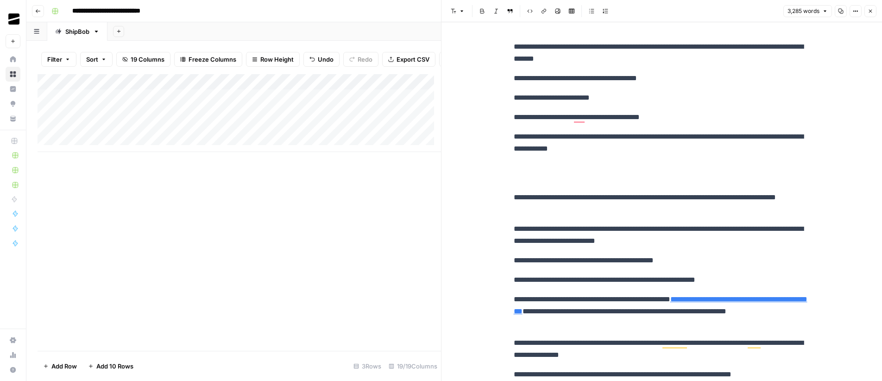
click at [663, 61] on p "**********" at bounding box center [662, 53] width 296 height 24
click at [868, 10] on icon "button" at bounding box center [870, 11] width 6 height 6
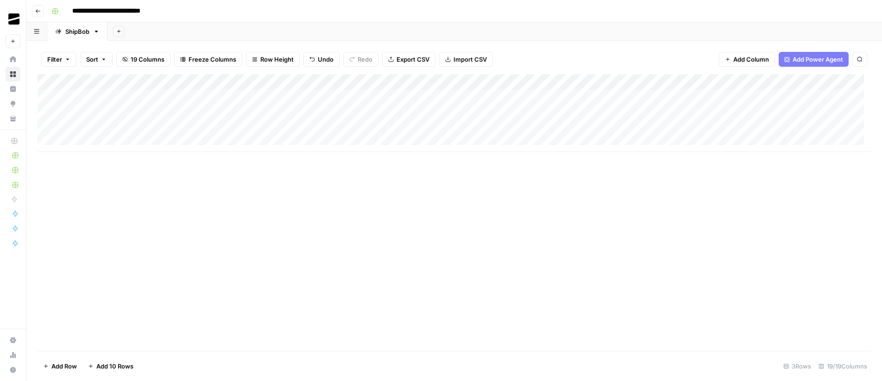
click at [339, 95] on div "Add Column" at bounding box center [454, 113] width 833 height 78
click at [241, 95] on div "Add Column" at bounding box center [454, 113] width 833 height 78
click at [156, 96] on div "Add Column" at bounding box center [454, 113] width 833 height 78
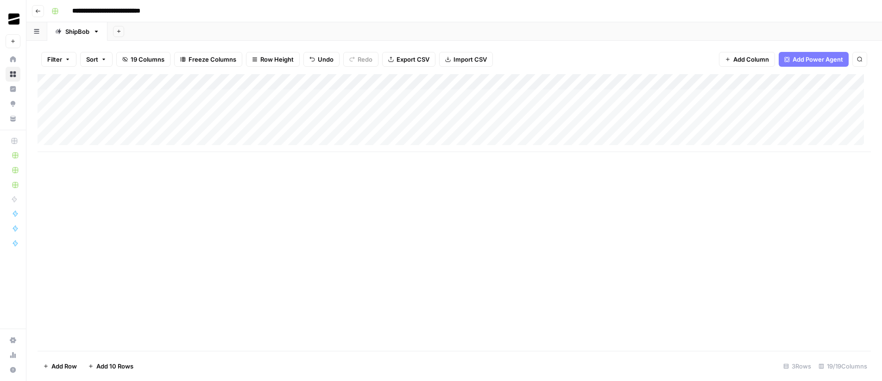
click at [156, 96] on div "Add Column" at bounding box center [454, 113] width 833 height 78
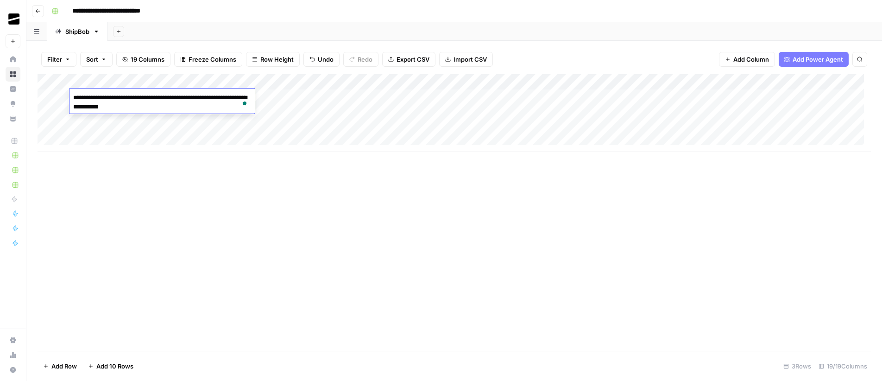
click at [579, 239] on div "Add Column" at bounding box center [454, 212] width 833 height 276
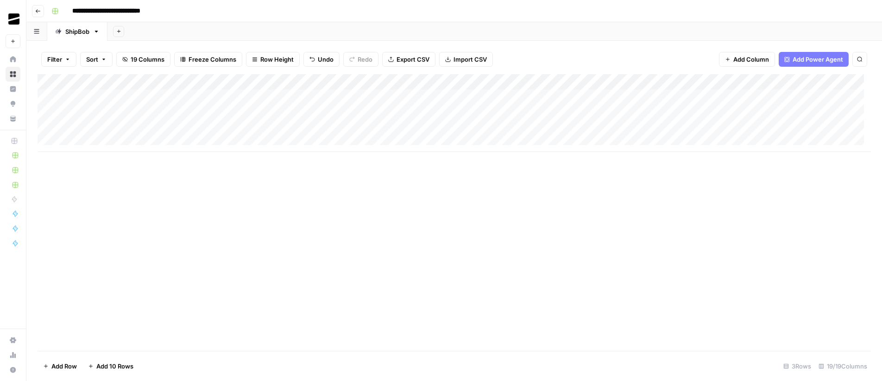
click at [671, 99] on div "Add Column" at bounding box center [454, 113] width 833 height 78
click at [312, 94] on div "Add Column" at bounding box center [454, 113] width 833 height 78
click at [467, 99] on div "Add Column" at bounding box center [454, 113] width 833 height 78
click at [637, 98] on div "Add Column" at bounding box center [454, 113] width 833 height 78
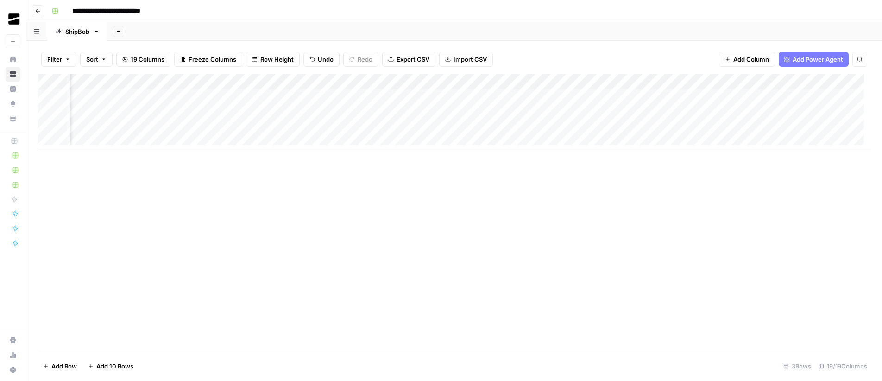
click at [803, 98] on div "Add Column" at bounding box center [454, 113] width 833 height 78
click at [647, 98] on div "Add Column" at bounding box center [454, 113] width 833 height 78
click at [804, 96] on div "Add Column" at bounding box center [454, 113] width 833 height 78
click at [807, 96] on div "Add Column" at bounding box center [454, 113] width 833 height 78
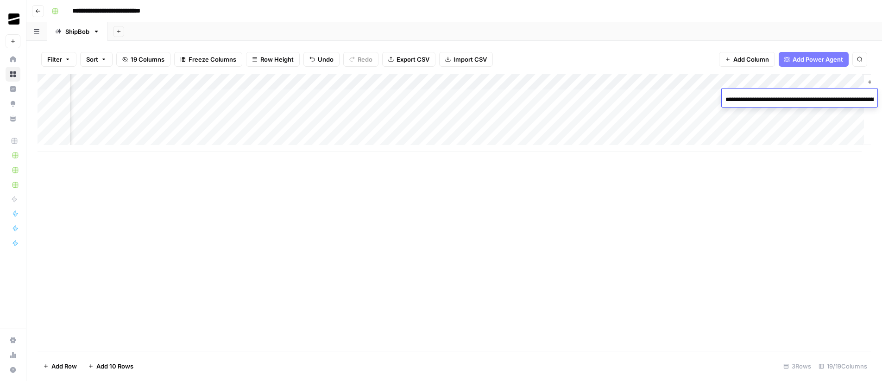
scroll to position [0, 134]
click at [832, 188] on div "Add Column" at bounding box center [454, 212] width 833 height 276
click at [842, 97] on div "Add Column" at bounding box center [454, 113] width 833 height 78
click at [815, 111] on div "Add Column" at bounding box center [454, 113] width 833 height 78
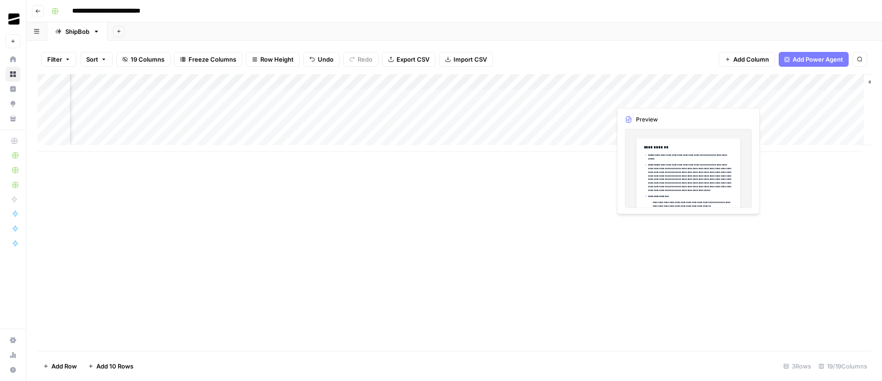
click at [632, 94] on div "Add Column" at bounding box center [454, 113] width 833 height 78
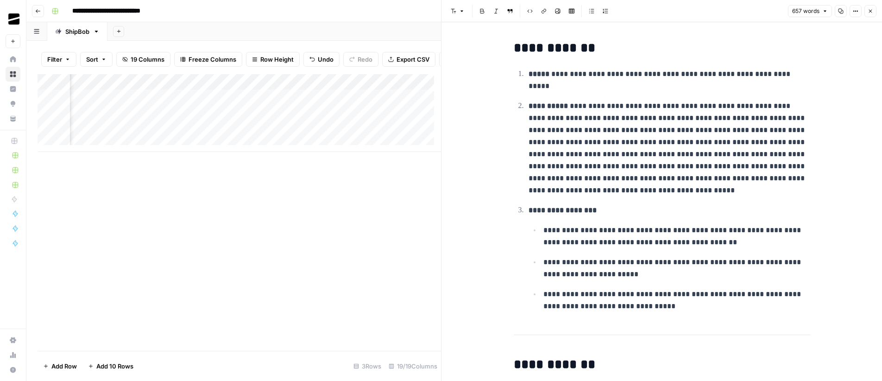
click at [686, 52] on h2 "**********" at bounding box center [662, 48] width 296 height 15
type input "shipbob"
click at [791, 24] on icon "button" at bounding box center [791, 24] width 5 height 5
type input "XXX"
click at [740, 57] on button "Replace all" at bounding box center [724, 60] width 54 height 12
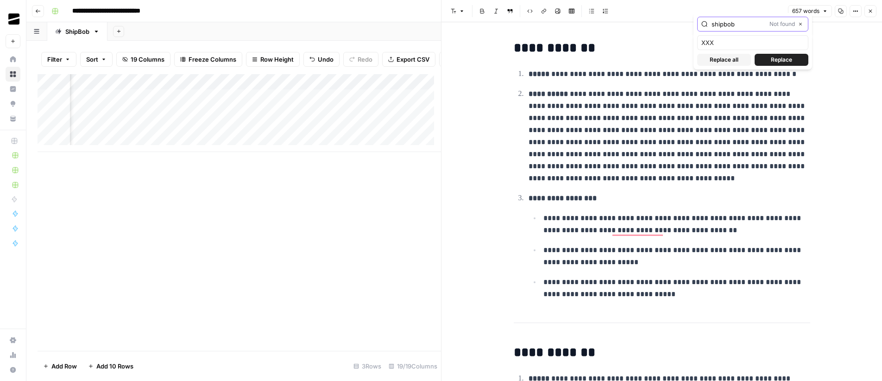
click at [802, 24] on button "Close" at bounding box center [800, 23] width 7 height 7
click at [647, 109] on p "**********" at bounding box center [669, 136] width 282 height 96
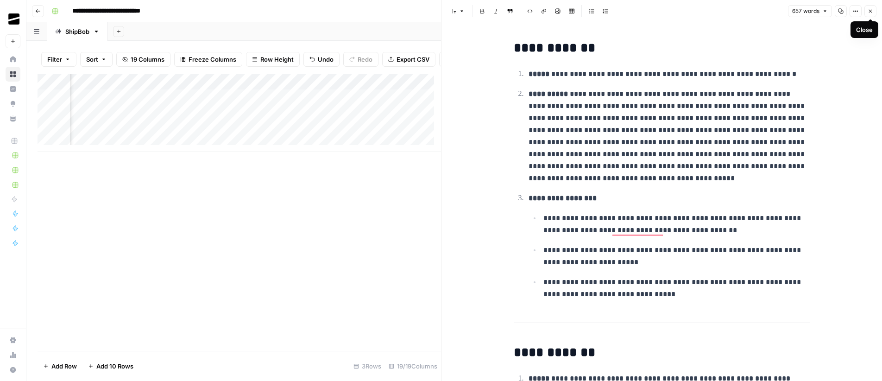
click at [872, 12] on icon "button" at bounding box center [870, 11] width 3 height 3
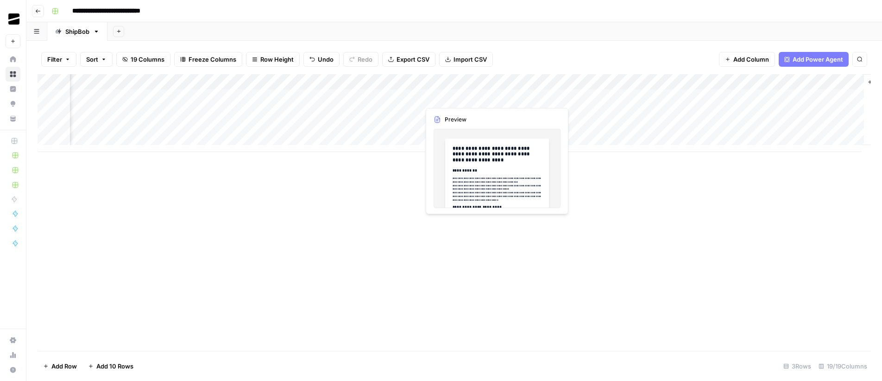
click at [469, 94] on div "Add Column" at bounding box center [454, 113] width 833 height 78
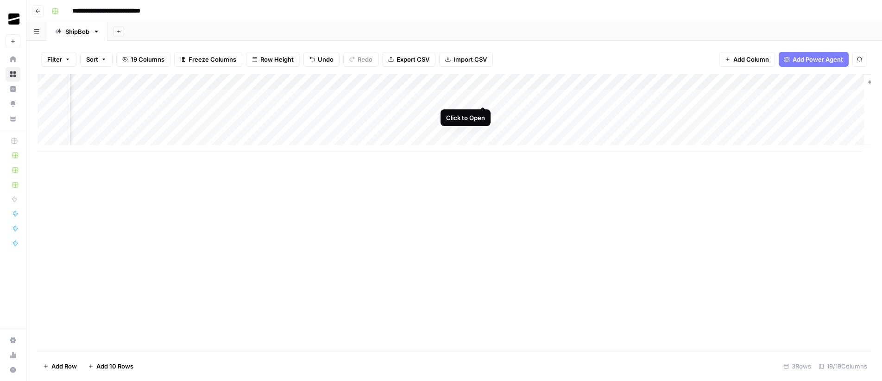
click at [483, 94] on div "Add Column" at bounding box center [454, 113] width 833 height 78
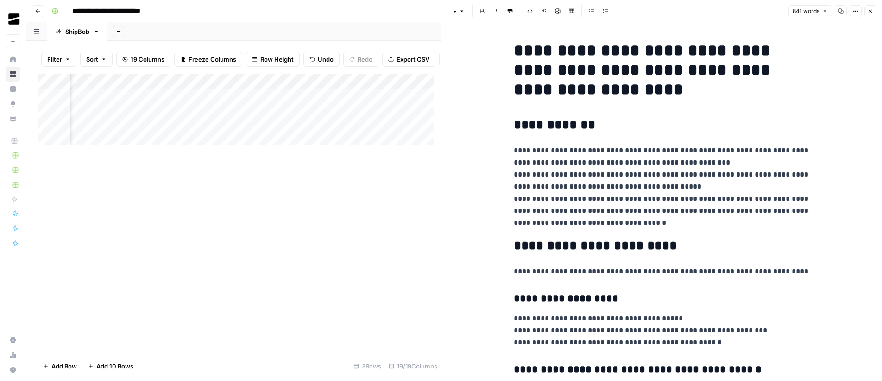
click at [654, 163] on p "**********" at bounding box center [662, 186] width 296 height 84
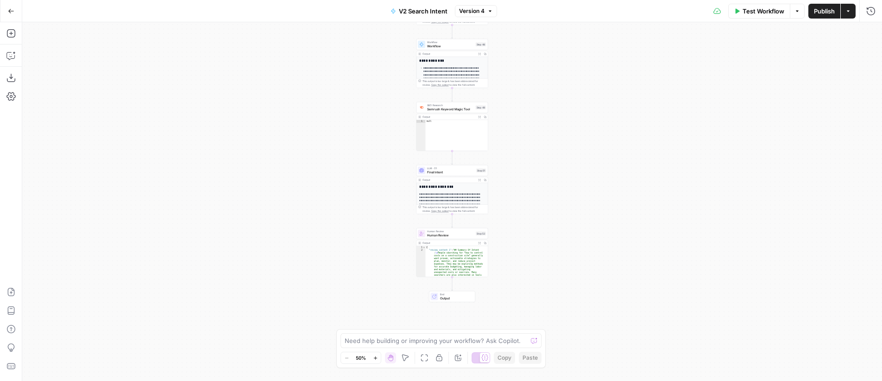
click at [286, 100] on div "**********" at bounding box center [452, 201] width 860 height 358
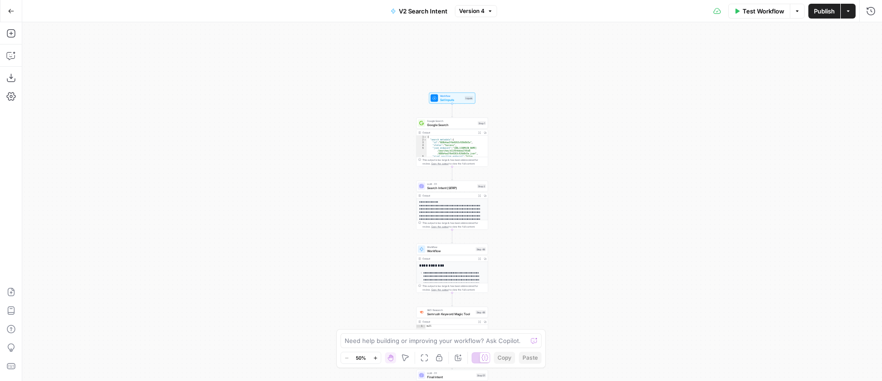
click at [294, 100] on div "**********" at bounding box center [452, 201] width 860 height 358
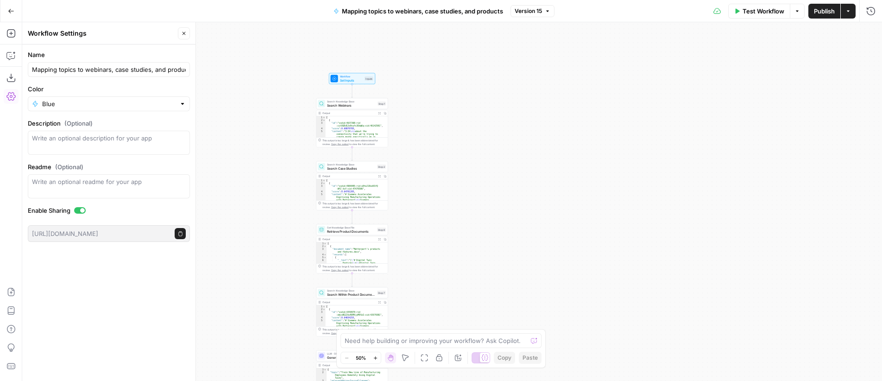
click at [184, 34] on icon "button" at bounding box center [183, 33] width 3 height 3
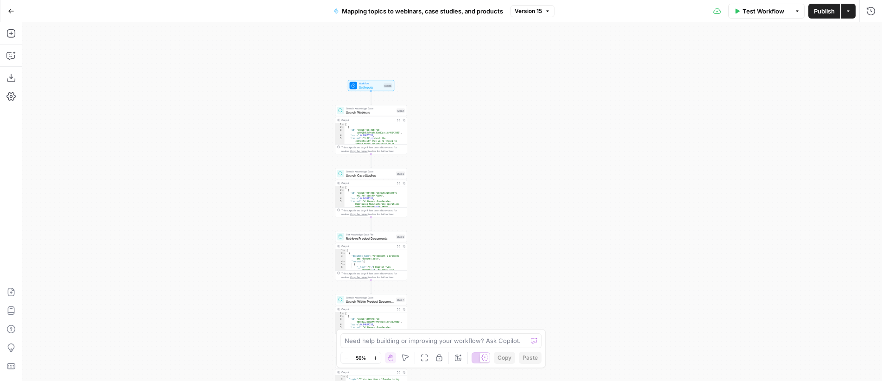
drag, startPoint x: 517, startPoint y: 85, endPoint x: 486, endPoint y: 100, distance: 34.4
click at [528, 90] on div "Workflow Set Inputs Inputs Search Knowledge Base Search Webinars Step 1 Output …" at bounding box center [452, 201] width 860 height 358
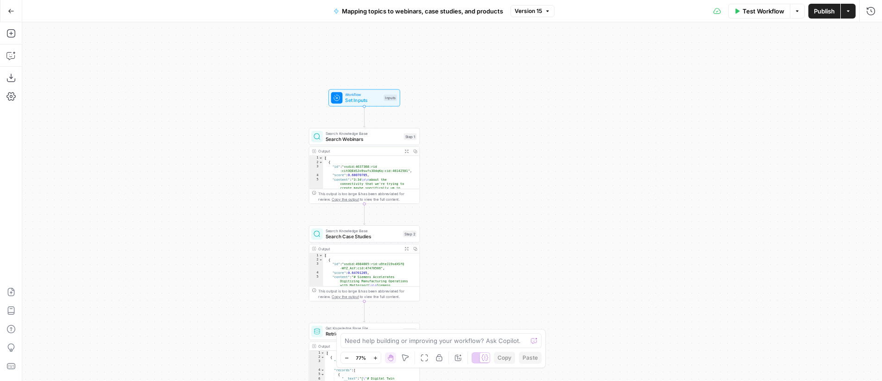
drag, startPoint x: 450, startPoint y: 107, endPoint x: 468, endPoint y: 114, distance: 18.9
click at [502, 121] on div "Workflow Set Inputs Inputs Search Knowledge Base Search Webinars Step 1 Output …" at bounding box center [452, 201] width 860 height 358
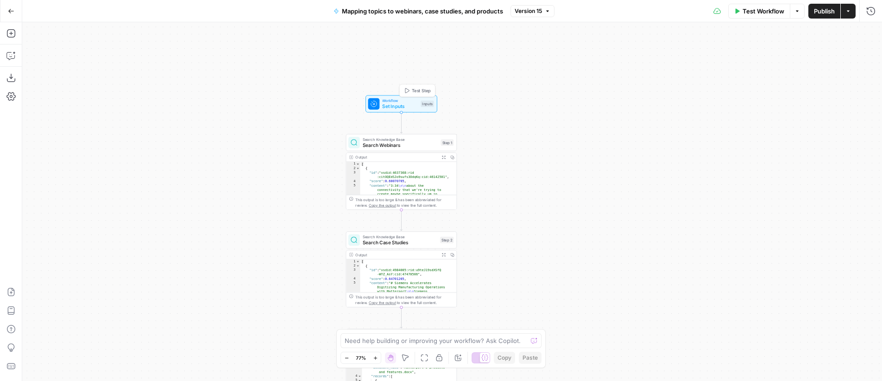
click at [401, 102] on span "Workflow" at bounding box center [400, 101] width 36 height 6
click at [506, 92] on div "Workflow Set Inputs Inputs Search Knowledge Base Search Webinars Step 1 Output …" at bounding box center [452, 201] width 860 height 358
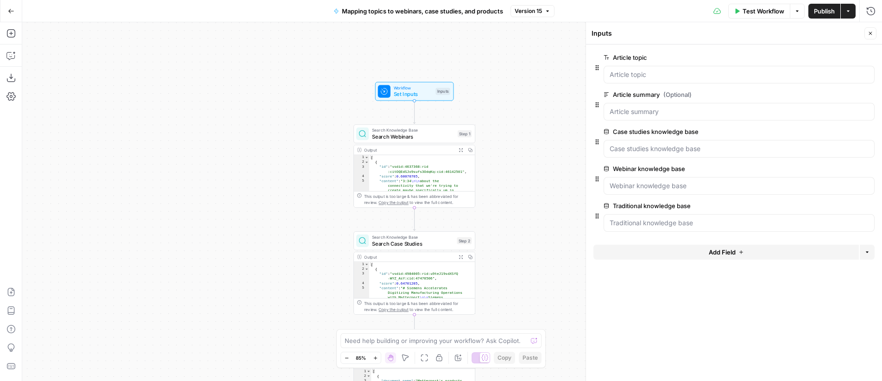
drag, startPoint x: 490, startPoint y: 104, endPoint x: 511, endPoint y: 92, distance: 23.8
click at [511, 92] on div "Workflow Set Inputs Inputs Search Knowledge Base Search Webinars Step 1 Output …" at bounding box center [452, 201] width 860 height 358
click at [386, 140] on span "Search Webinars" at bounding box center [413, 136] width 82 height 8
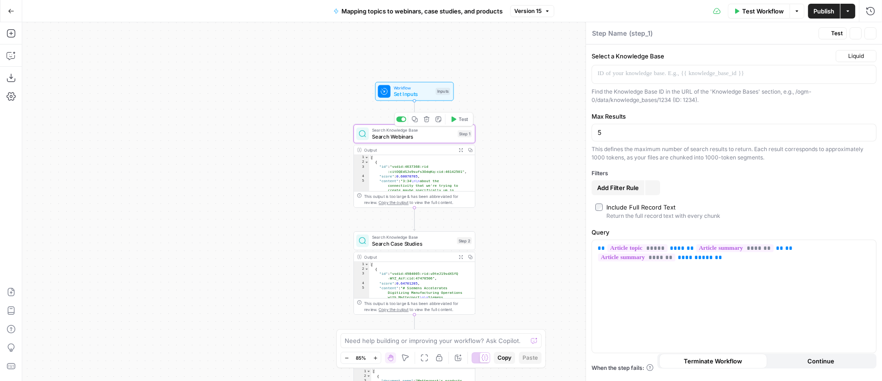
type textarea "Search Webinars"
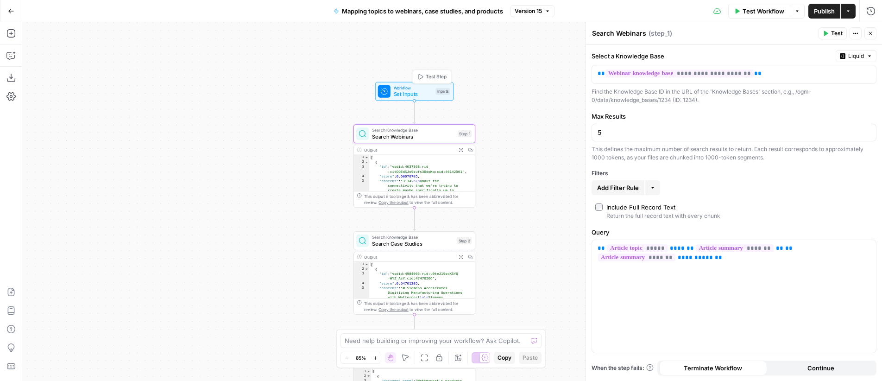
click at [413, 92] on span "Set Inputs" at bounding box center [413, 94] width 39 height 8
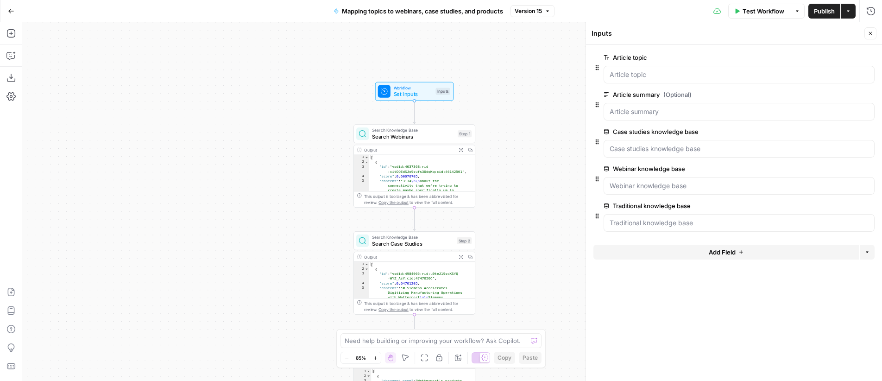
click at [395, 138] on span "Search Webinars" at bounding box center [413, 136] width 82 height 8
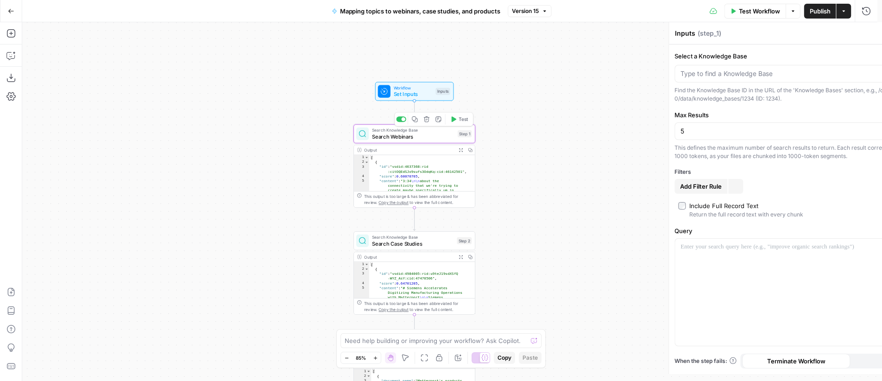
type textarea "Search Webinars"
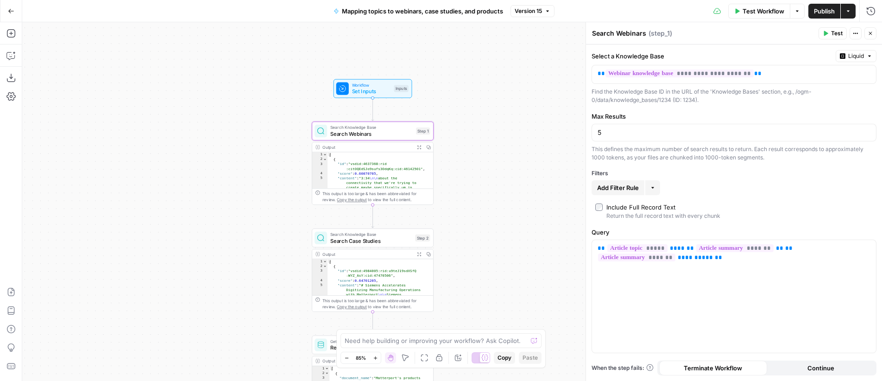
drag, startPoint x: 556, startPoint y: 84, endPoint x: 514, endPoint y: 81, distance: 41.8
click at [514, 81] on div "Workflow Set Inputs Inputs Search Knowledge Base Search Webinars Step 1 Output …" at bounding box center [452, 201] width 860 height 358
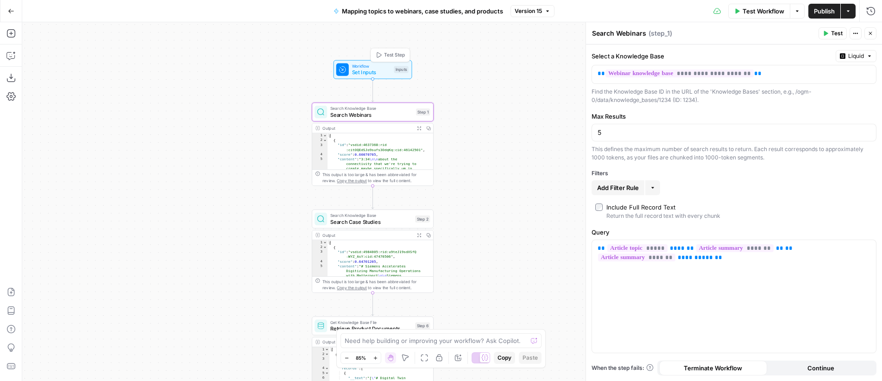
click at [361, 69] on span "Set Inputs" at bounding box center [371, 73] width 39 height 8
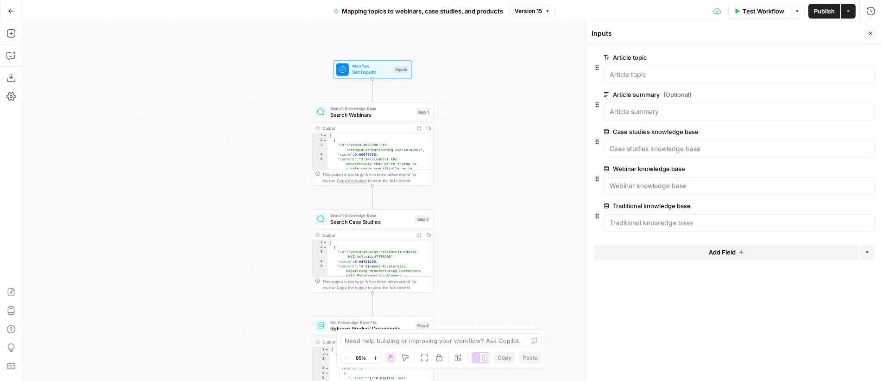
click at [515, 61] on div "Workflow Set Inputs Inputs Search Knowledge Base Search Webinars Step 1 Output …" at bounding box center [452, 201] width 860 height 358
click at [456, 13] on span "Mapping topics to webinars, case studies, and products" at bounding box center [422, 10] width 161 height 9
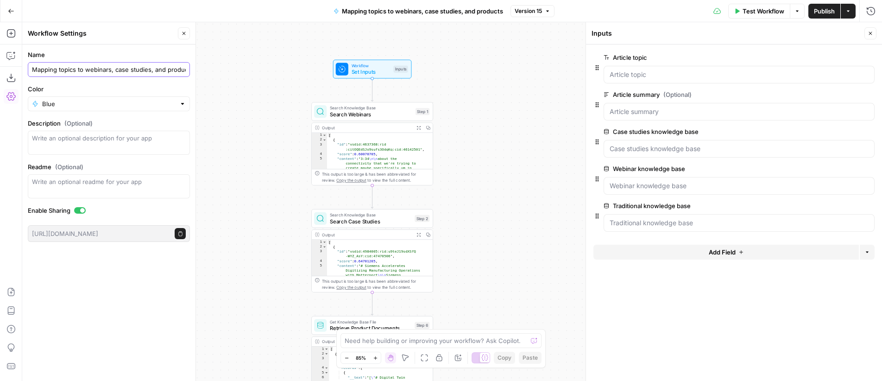
click at [112, 71] on input "Mapping topics to webinars, case studies, and products" at bounding box center [109, 69] width 154 height 9
click at [182, 33] on icon "button" at bounding box center [184, 34] width 6 height 6
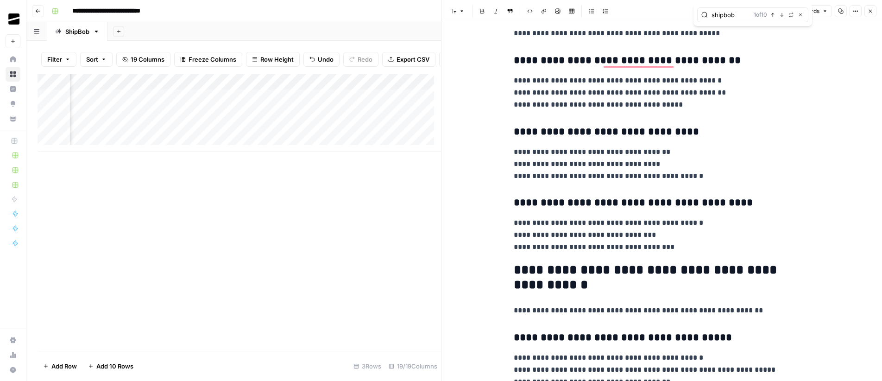
scroll to position [1188, 0]
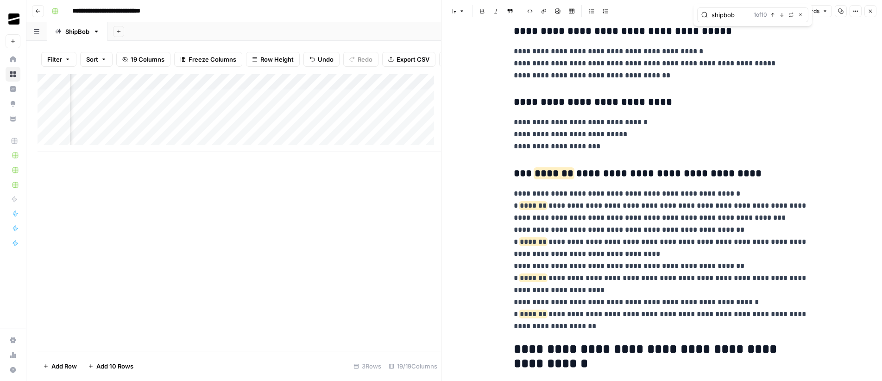
type input "shipbob"
click at [793, 17] on icon "button" at bounding box center [791, 15] width 5 height 5
type input "XXX"
click at [731, 51] on span "Replace all" at bounding box center [724, 50] width 29 height 8
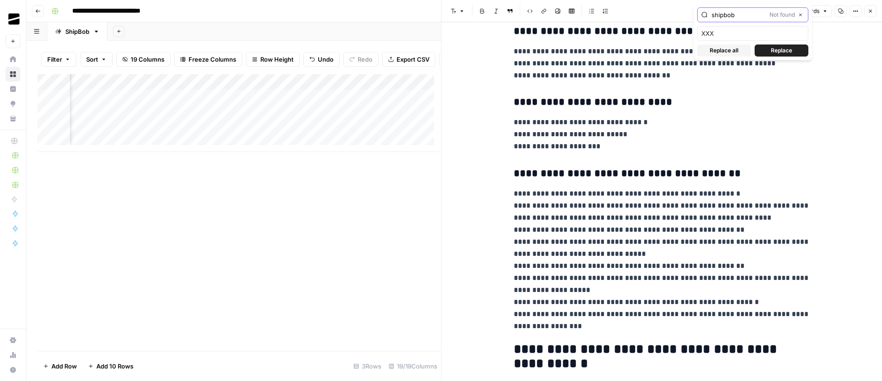
click at [801, 16] on icon "button" at bounding box center [800, 15] width 5 height 5
click at [598, 230] on p "**********" at bounding box center [662, 260] width 296 height 144
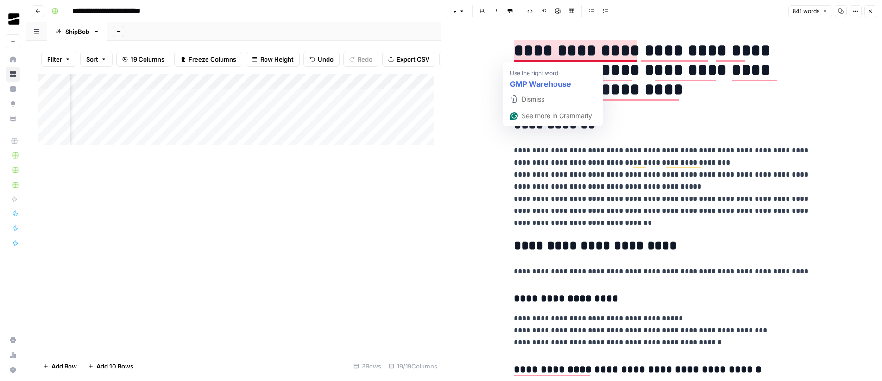
drag, startPoint x: 543, startPoint y: 52, endPoint x: 512, endPoint y: 52, distance: 31.0
click at [514, 52] on h1 "**********" at bounding box center [662, 70] width 296 height 58
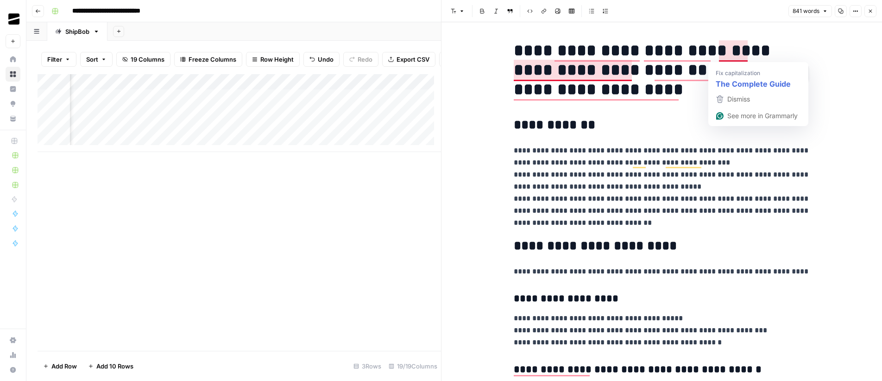
click at [717, 50] on h1 "**********" at bounding box center [662, 70] width 296 height 58
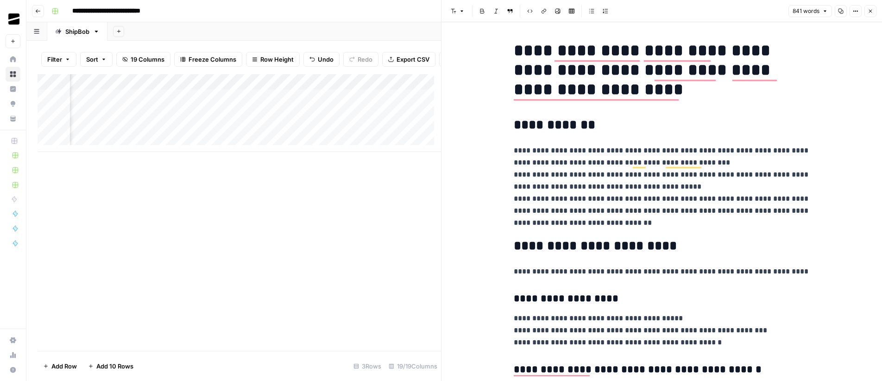
click at [742, 160] on p "**********" at bounding box center [662, 186] width 296 height 84
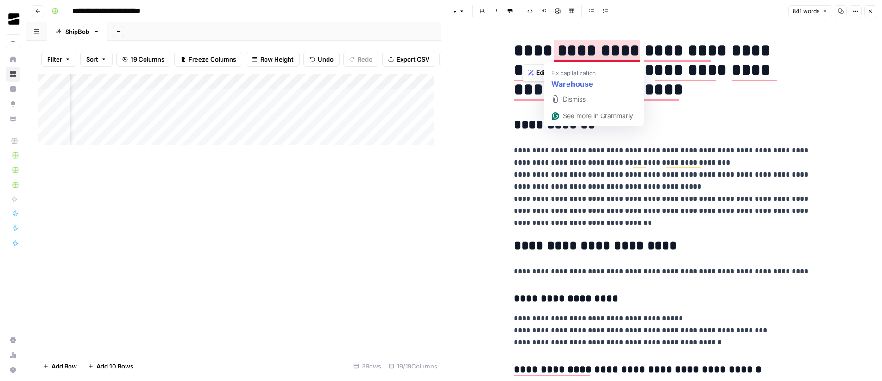
click at [502, 50] on div "**********" at bounding box center [661, 201] width 440 height 358
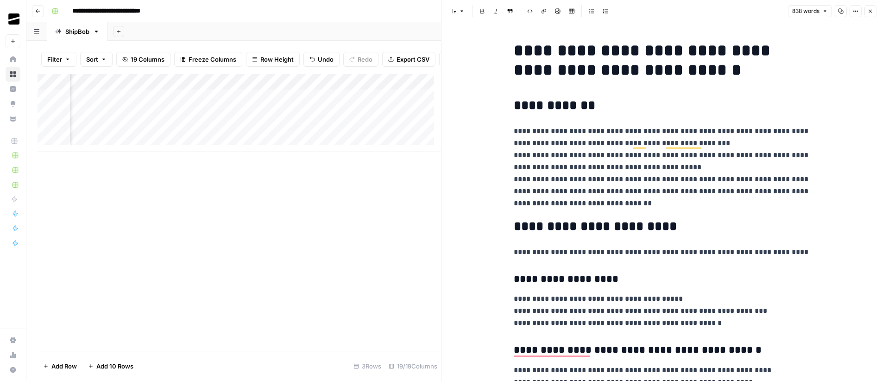
click at [588, 132] on p "**********" at bounding box center [662, 167] width 296 height 84
click at [869, 10] on icon "button" at bounding box center [870, 11] width 6 height 6
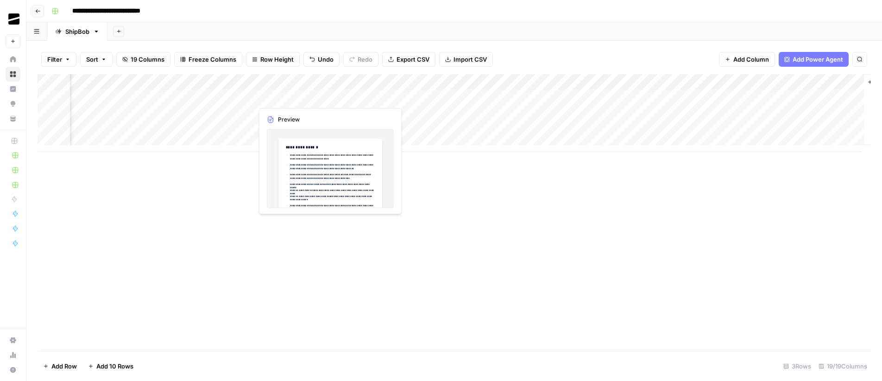
click at [283, 91] on div "Add Column" at bounding box center [454, 113] width 833 height 78
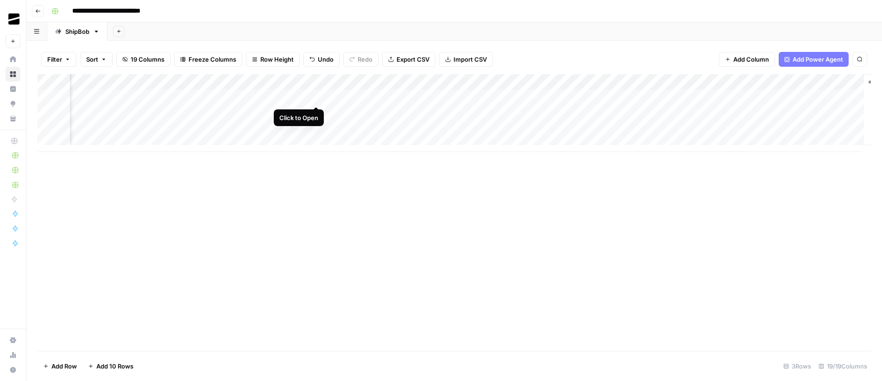
click at [317, 97] on div "Add Column" at bounding box center [454, 113] width 833 height 78
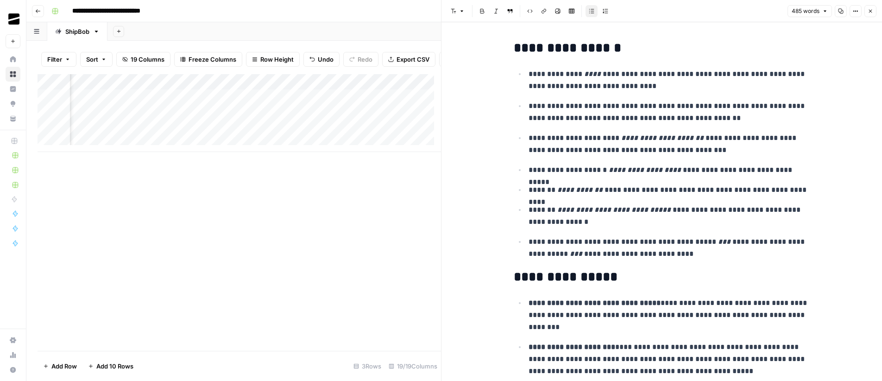
click at [711, 111] on p "**********" at bounding box center [669, 112] width 282 height 24
type input "shipbob"
click at [792, 25] on icon "button" at bounding box center [791, 24] width 4 height 4
type input "XXX"
click at [733, 62] on span "Replace all" at bounding box center [724, 60] width 29 height 8
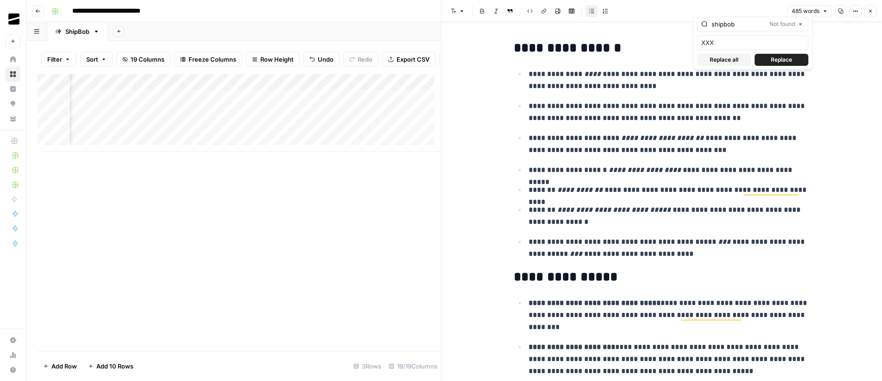
click at [733, 60] on span "Replace all" at bounding box center [724, 60] width 29 height 8
click at [800, 24] on icon "button" at bounding box center [800, 24] width 5 height 5
click at [637, 101] on p "**********" at bounding box center [669, 112] width 282 height 24
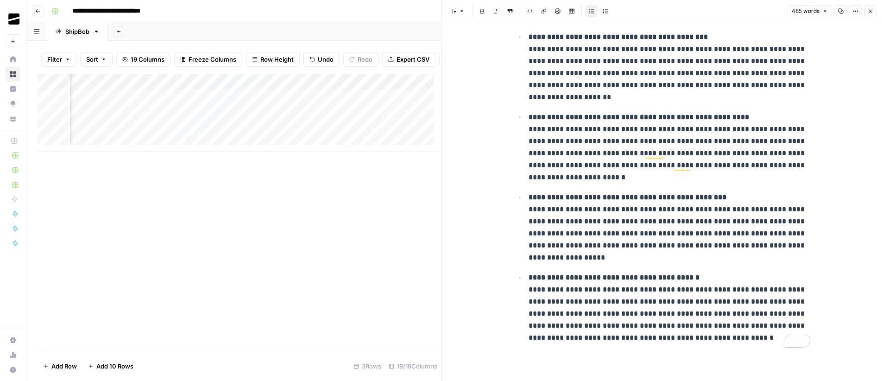
click at [869, 12] on icon "button" at bounding box center [870, 11] width 3 height 3
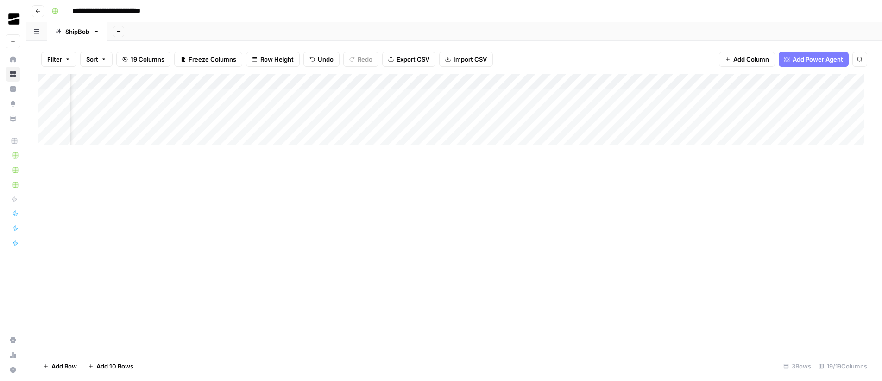
click at [487, 97] on div "Add Column" at bounding box center [454, 113] width 833 height 78
click at [518, 97] on div "Add Column" at bounding box center [454, 113] width 833 height 78
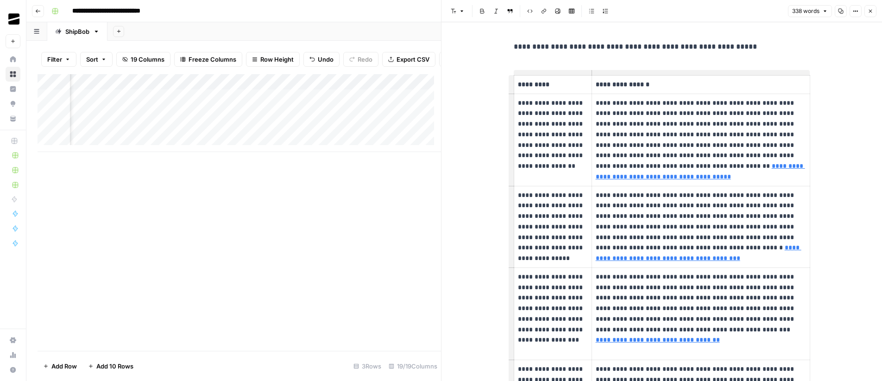
click at [674, 106] on p "**********" at bounding box center [701, 140] width 210 height 84
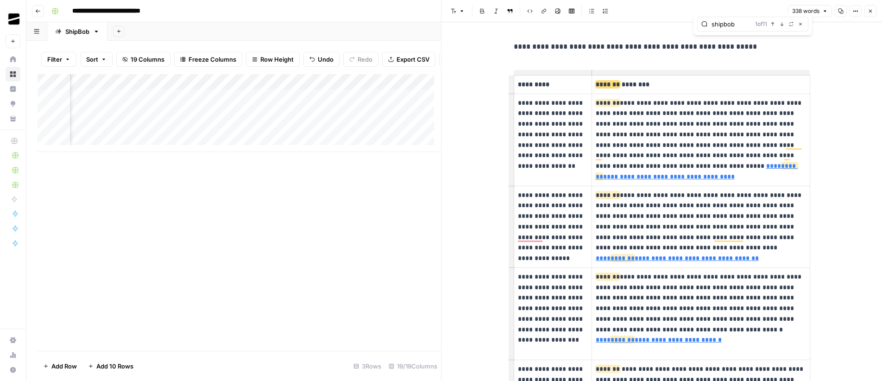
type input "shipbob"
click at [789, 23] on icon "button" at bounding box center [791, 24] width 5 height 5
type input "XXX"
click at [721, 63] on span "Replace all" at bounding box center [724, 60] width 29 height 8
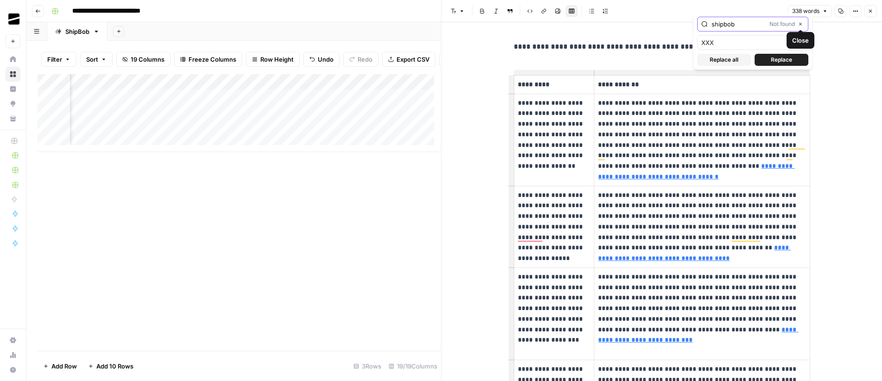
click at [803, 24] on button "Close" at bounding box center [800, 23] width 7 height 7
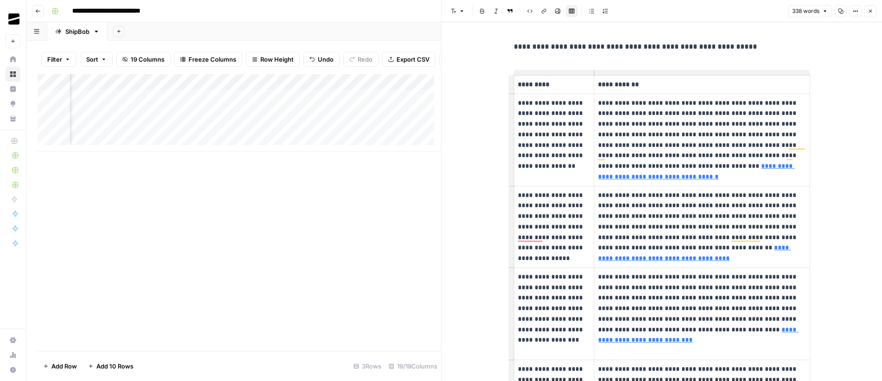
click at [697, 118] on p "**********" at bounding box center [701, 140] width 207 height 84
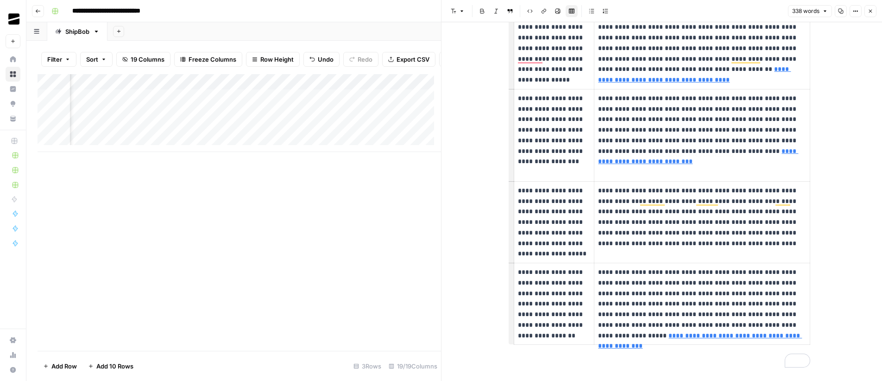
scroll to position [70, 0]
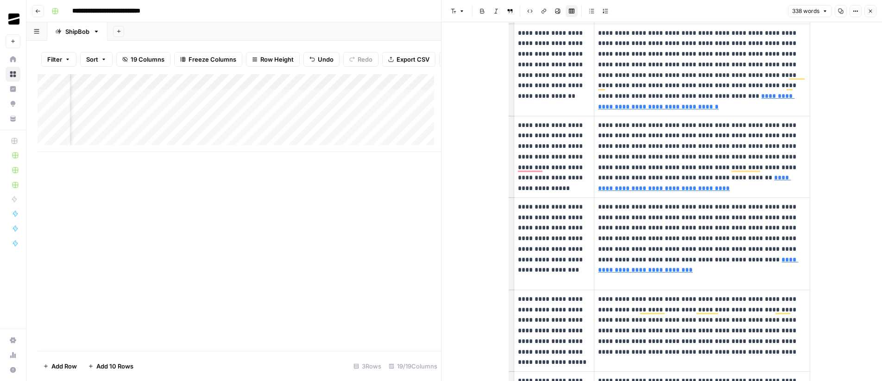
type input "http://www.shipbob.com_categories_health-and-wellness_.md"
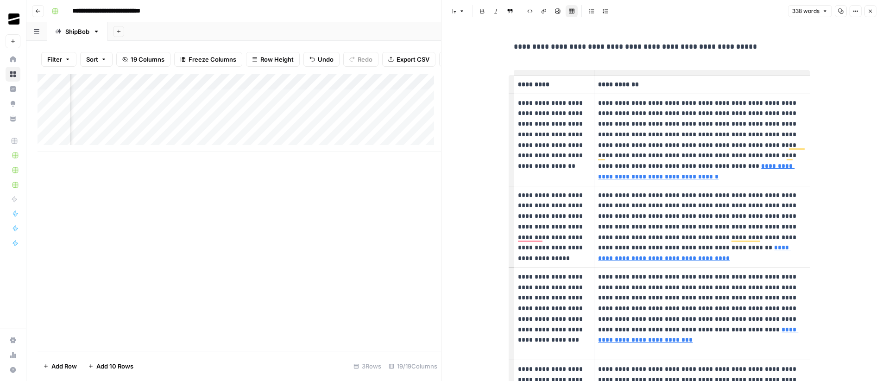
click at [870, 13] on icon "button" at bounding box center [870, 11] width 6 height 6
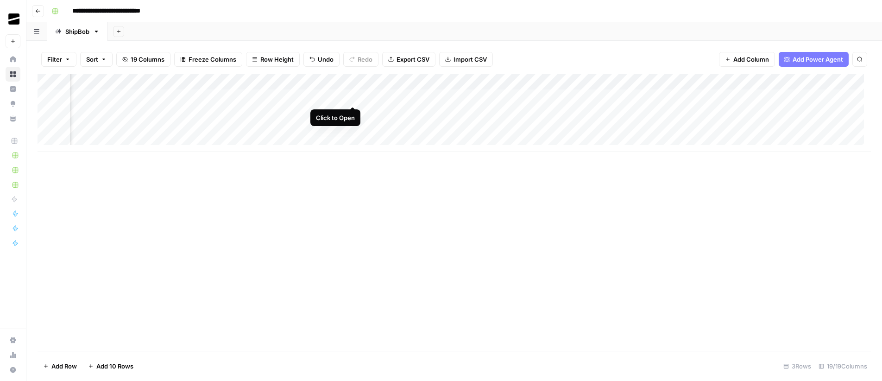
click at [352, 97] on div "Add Column" at bounding box center [454, 113] width 833 height 78
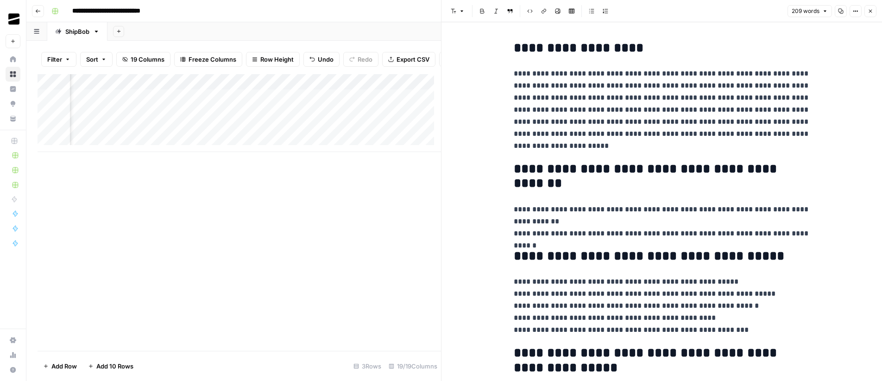
click at [710, 103] on p "**********" at bounding box center [662, 110] width 296 height 84
type input "shipbob"
click at [803, 24] on button "Close" at bounding box center [800, 23] width 7 height 7
click at [871, 10] on icon "button" at bounding box center [870, 11] width 6 height 6
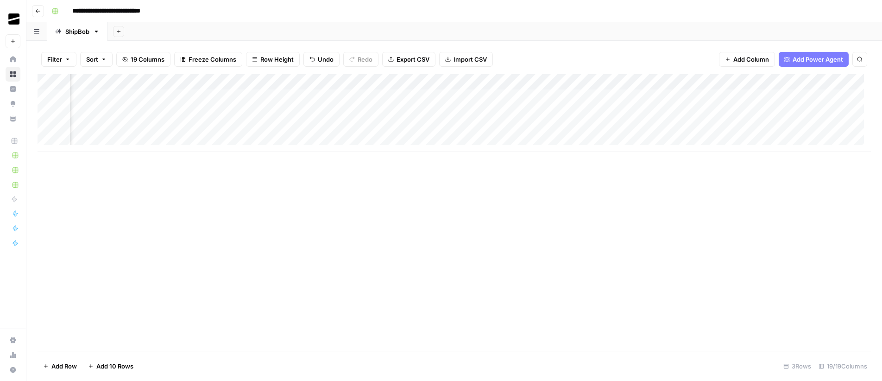
click at [360, 195] on div "Add Column" at bounding box center [454, 212] width 833 height 276
click at [391, 96] on div "Add Column" at bounding box center [454, 113] width 833 height 78
click at [396, 98] on div "Add Column" at bounding box center [454, 113] width 833 height 78
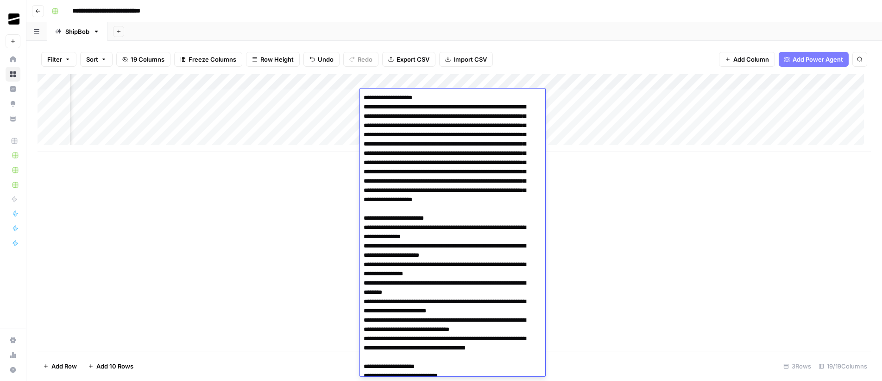
scroll to position [451, 0]
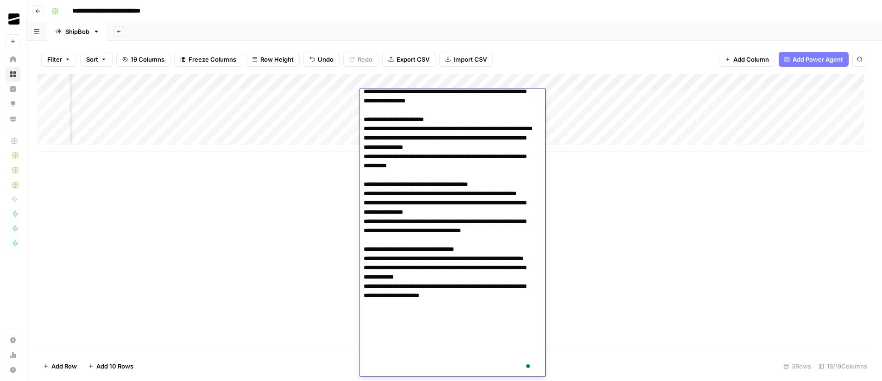
click at [682, 179] on div "Add Column" at bounding box center [454, 212] width 833 height 276
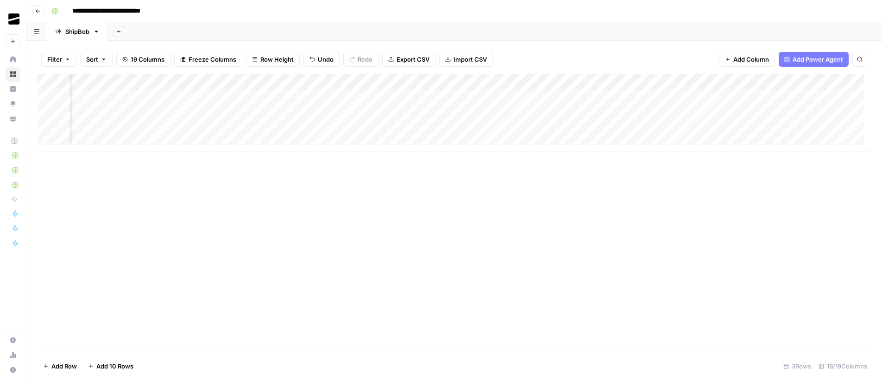
click at [436, 82] on div "Add Column" at bounding box center [454, 113] width 833 height 78
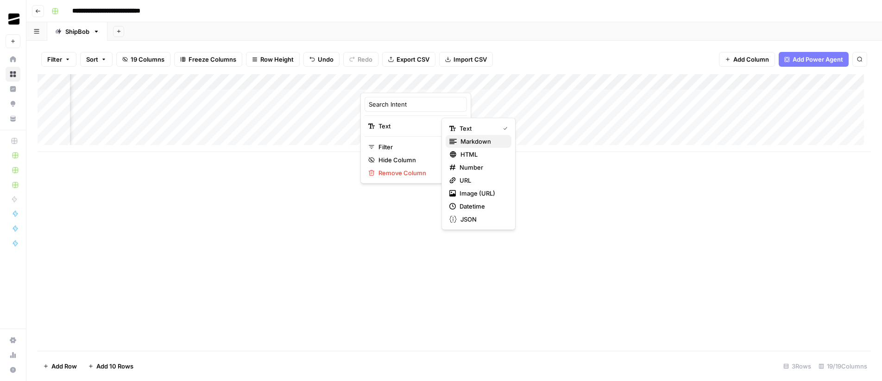
click at [485, 141] on span "Markdown" at bounding box center [482, 141] width 44 height 9
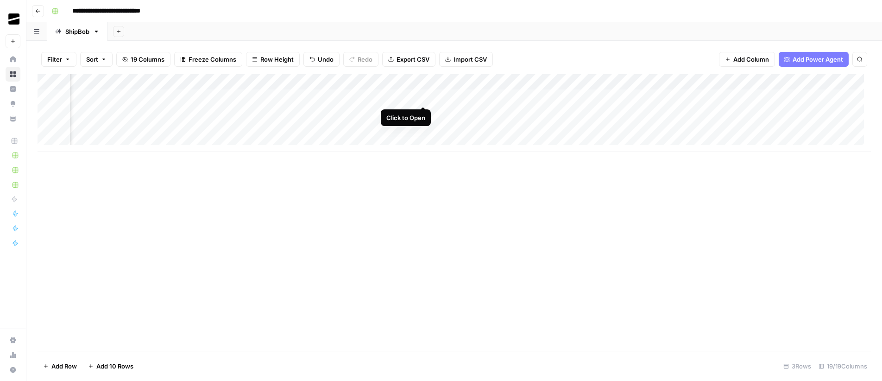
click at [422, 97] on div "Add Column" at bounding box center [454, 113] width 833 height 78
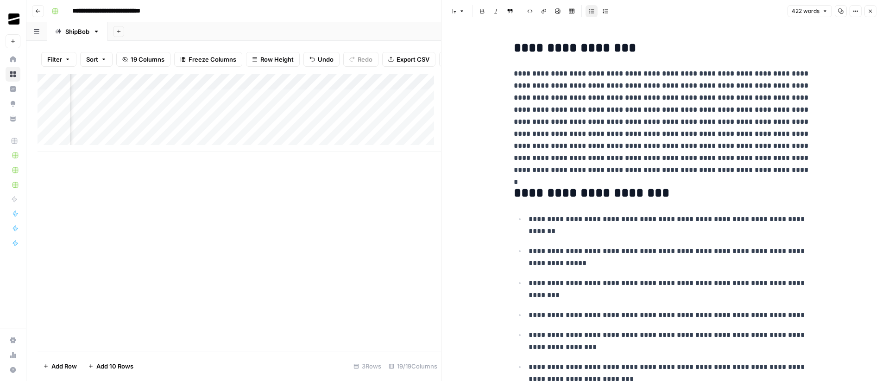
click at [666, 110] on p "**********" at bounding box center [662, 122] width 296 height 108
type input "shipbob"
click at [800, 24] on icon "button" at bounding box center [800, 24] width 3 height 3
click at [654, 93] on p "**********" at bounding box center [662, 122] width 296 height 108
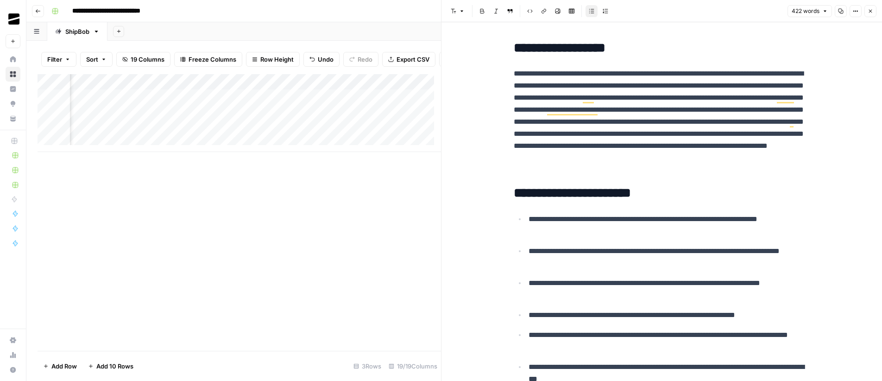
scroll to position [0, 176]
click at [380, 104] on div "Add Column" at bounding box center [239, 113] width 403 height 78
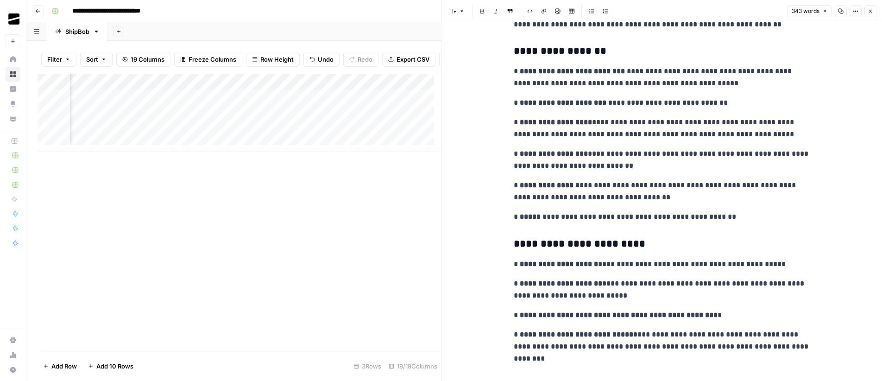
scroll to position [692, 0]
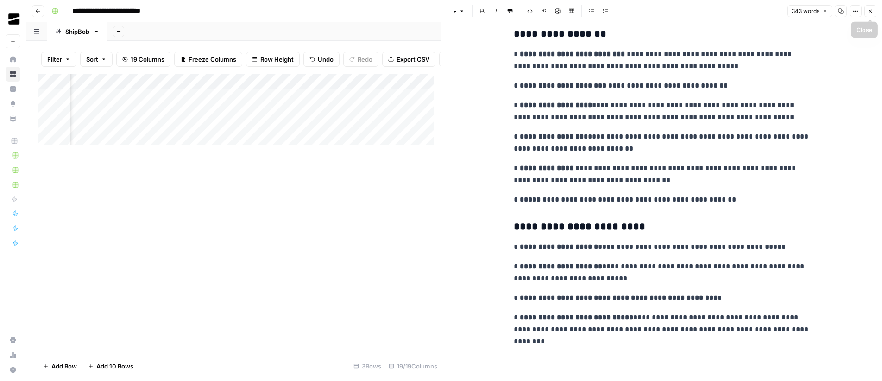
click at [873, 13] on button "Close" at bounding box center [870, 11] width 12 height 12
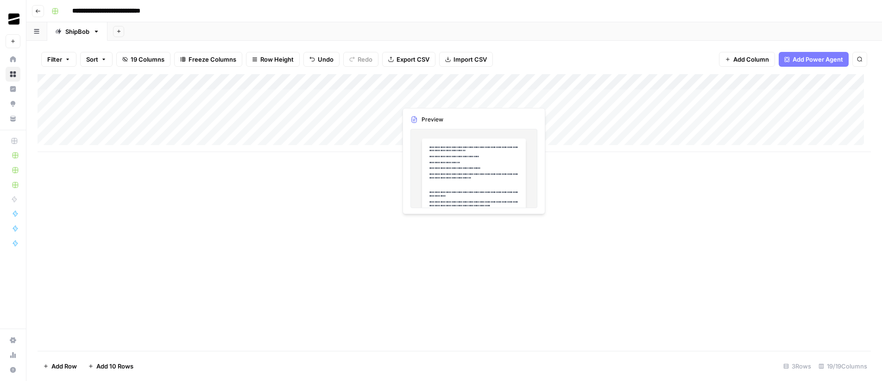
click at [417, 95] on div "Add Column" at bounding box center [454, 113] width 833 height 78
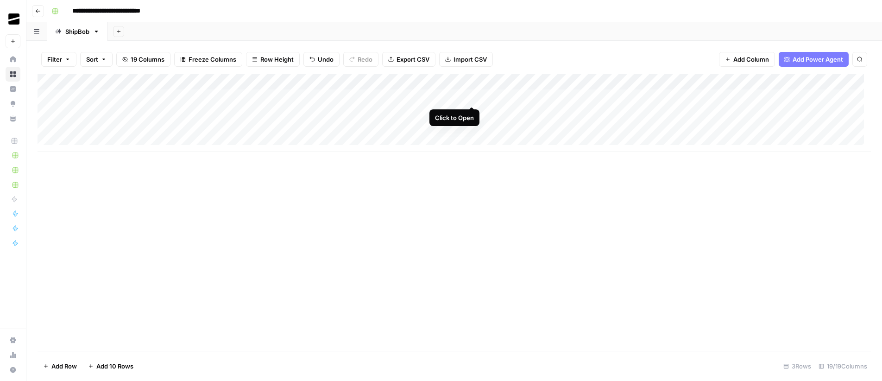
click at [469, 98] on div "Add Column" at bounding box center [454, 113] width 833 height 78
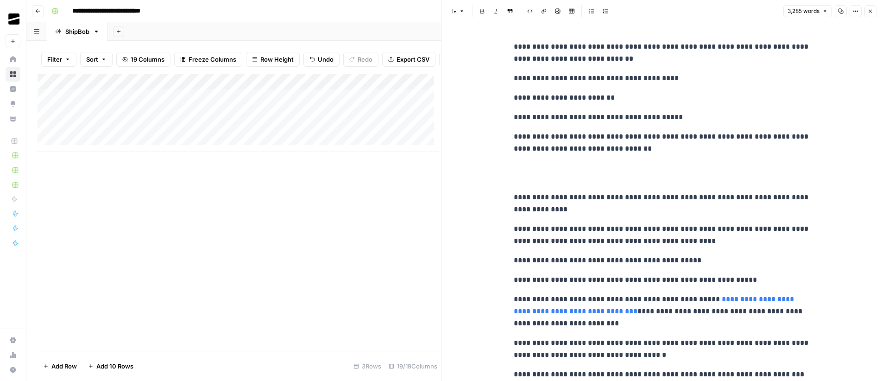
click at [871, 11] on icon "button" at bounding box center [870, 11] width 6 height 6
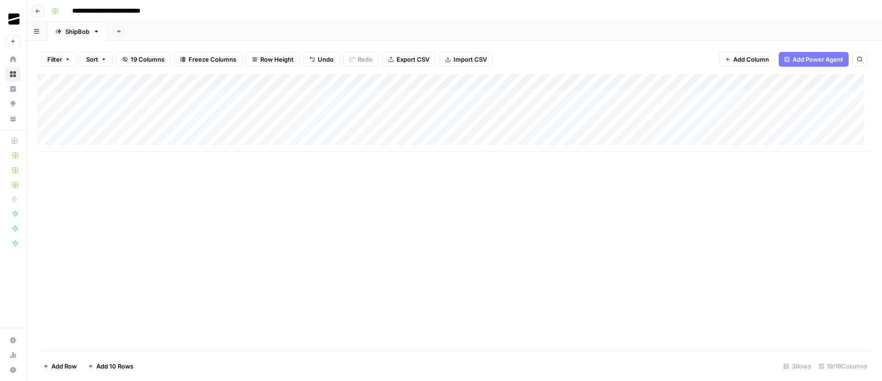
click at [348, 95] on div "Add Column" at bounding box center [454, 113] width 833 height 78
click at [353, 95] on div "Add Column" at bounding box center [454, 113] width 833 height 78
click at [353, 95] on textarea "**********" at bounding box center [362, 111] width 148 height 41
click at [163, 96] on div "Add Column" at bounding box center [454, 113] width 833 height 78
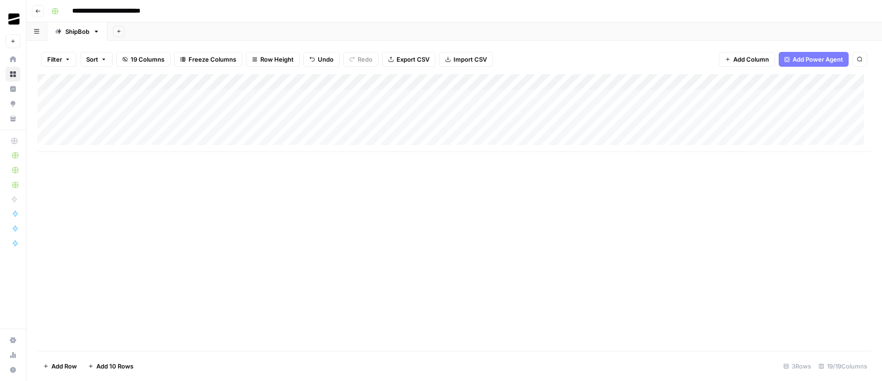
drag, startPoint x: 326, startPoint y: 218, endPoint x: 366, endPoint y: 173, distance: 60.0
click at [326, 218] on div "Add Column" at bounding box center [454, 212] width 833 height 276
click at [752, 94] on div "Add Column" at bounding box center [454, 113] width 833 height 78
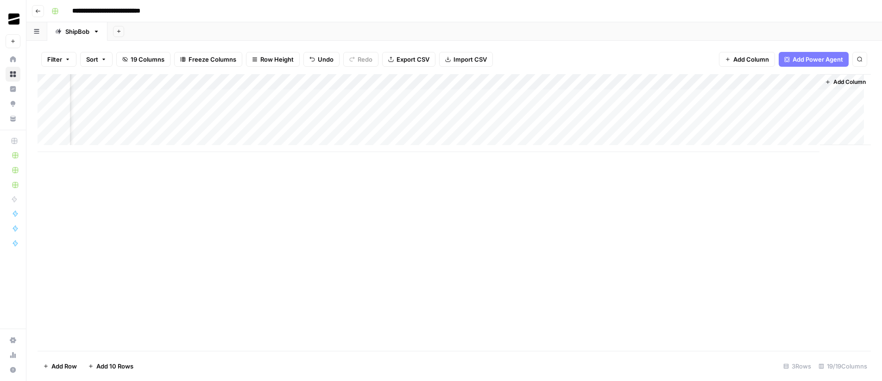
click at [752, 94] on div "Add Column" at bounding box center [454, 113] width 833 height 78
type input "**********"
click at [782, 183] on div "Add Column" at bounding box center [454, 212] width 833 height 276
click at [765, 97] on div "Add Column" at bounding box center [454, 113] width 833 height 78
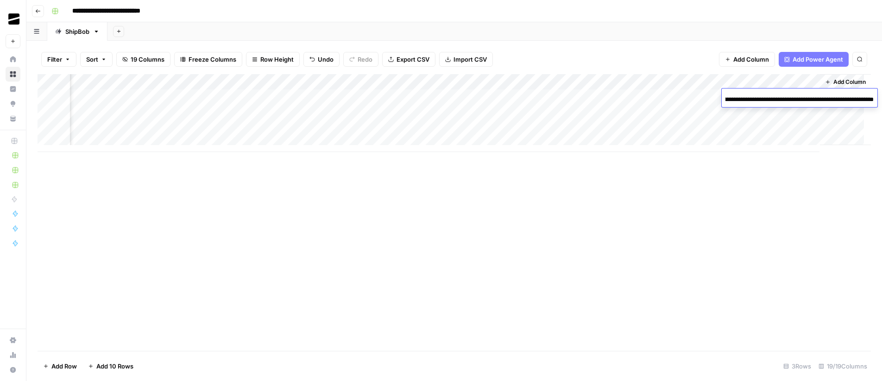
click at [800, 202] on div "Add Column" at bounding box center [454, 212] width 833 height 276
click at [792, 98] on div "Add Column" at bounding box center [454, 113] width 833 height 78
click at [793, 96] on div "Add Column" at bounding box center [454, 113] width 833 height 78
click at [780, 94] on div "Add Column" at bounding box center [454, 113] width 833 height 78
type input "**********"
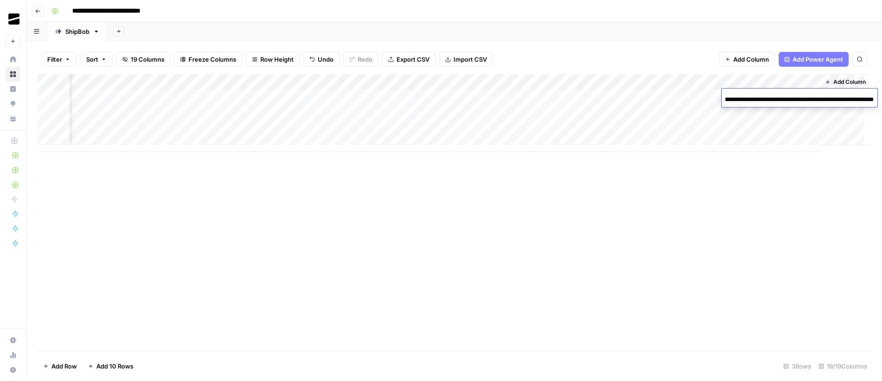
scroll to position [0, 180]
click at [804, 220] on div "Add Column" at bounding box center [454, 212] width 833 height 276
click at [791, 96] on div "Add Column" at bounding box center [454, 113] width 833 height 78
click at [333, 25] on div "Add Sheet" at bounding box center [494, 31] width 774 height 19
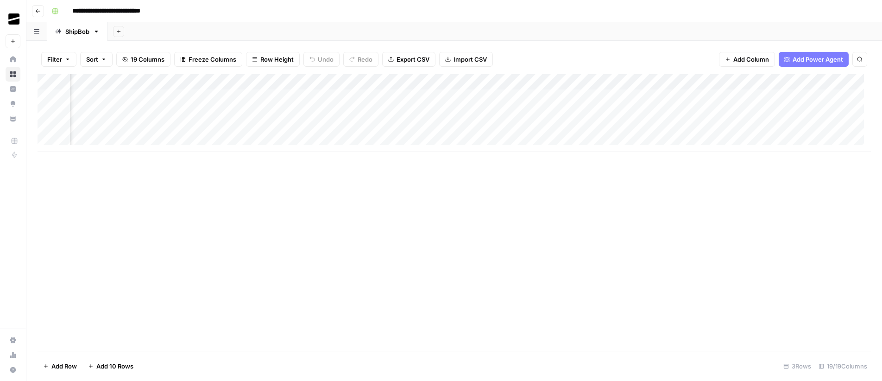
scroll to position [0, 175]
click at [454, 81] on div "Add Column" at bounding box center [454, 113] width 833 height 78
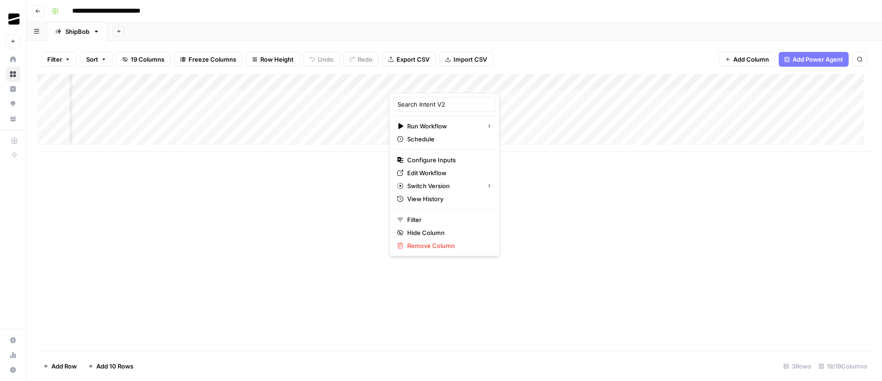
click at [258, 4] on div "**********" at bounding box center [460, 11] width 825 height 15
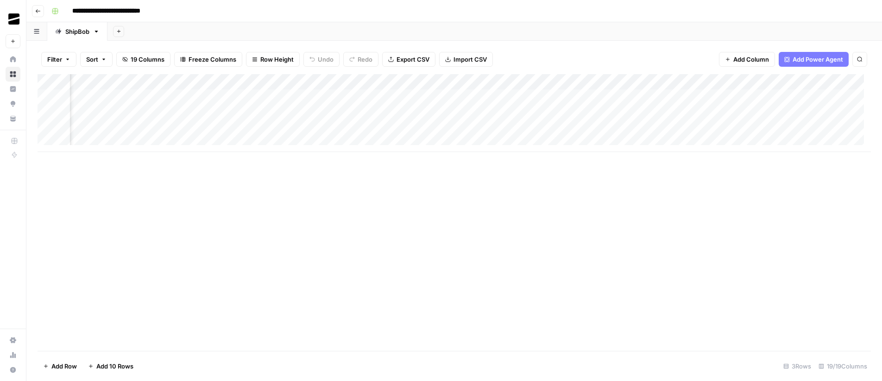
click at [97, 31] on icon "button" at bounding box center [96, 32] width 3 height 2
click at [126, 50] on span "Rename Sheet" at bounding box center [134, 48] width 44 height 9
type input "*"
type input "****"
click at [293, 29] on div "Add Sheet" at bounding box center [490, 31] width 783 height 19
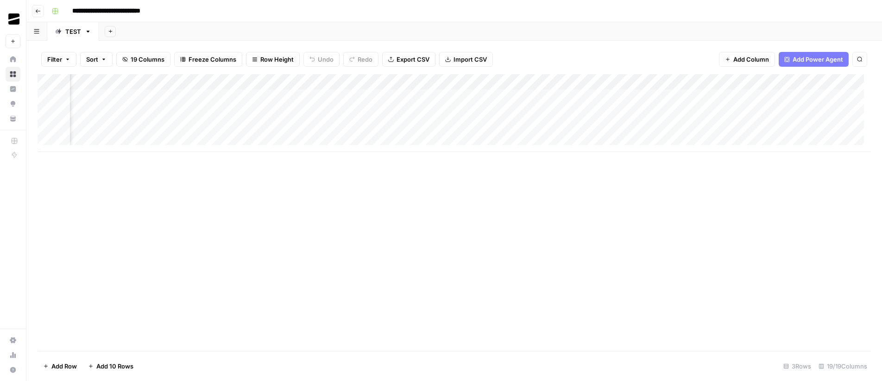
click at [456, 81] on div "Add Column" at bounding box center [454, 113] width 833 height 78
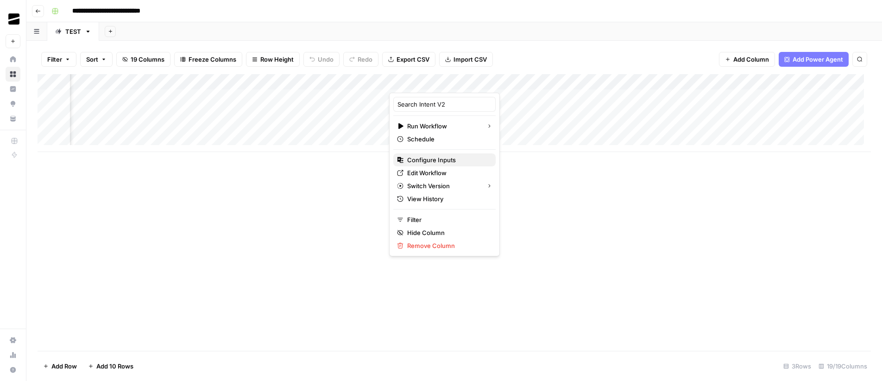
click at [439, 159] on span "Configure Inputs" at bounding box center [447, 159] width 81 height 9
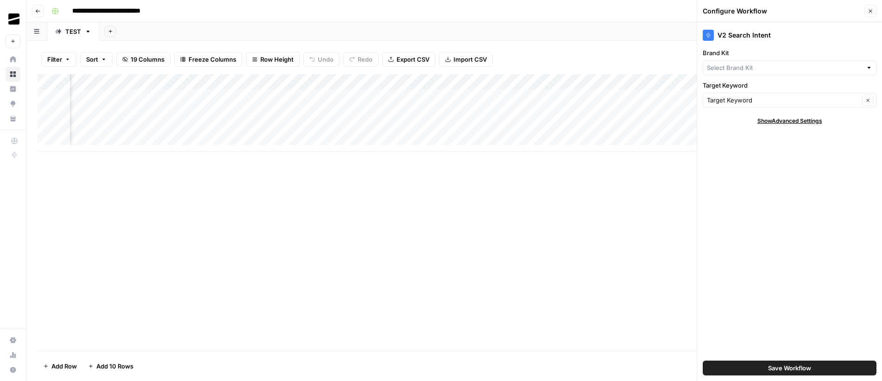
type input "ShipBob"
click at [869, 9] on icon "button" at bounding box center [870, 11] width 6 height 6
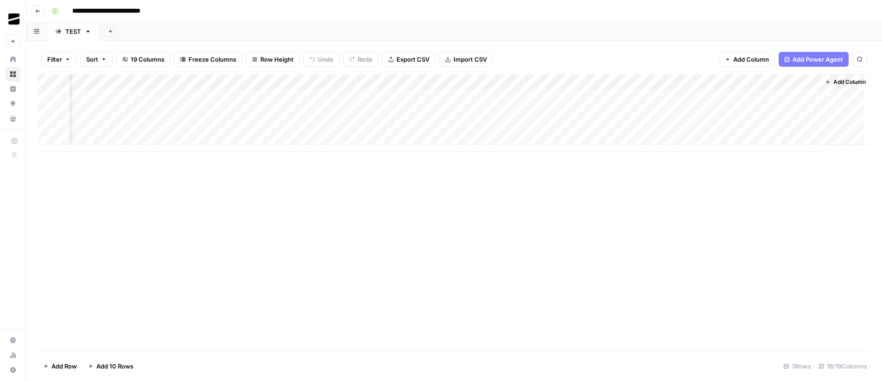
scroll to position [0, 0]
click at [382, 232] on div "Add Column" at bounding box center [454, 212] width 833 height 276
click at [472, 96] on div "Add Column" at bounding box center [454, 113] width 833 height 78
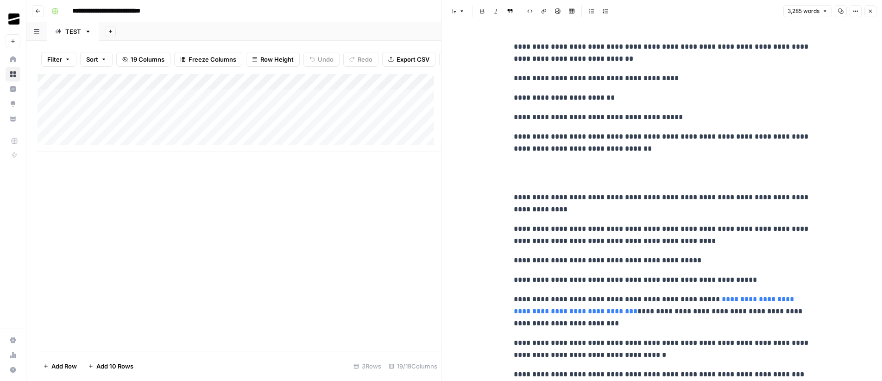
click at [631, 101] on p "**********" at bounding box center [662, 98] width 296 height 12
click at [854, 13] on icon "button" at bounding box center [856, 11] width 6 height 6
click at [682, 95] on p "**********" at bounding box center [662, 98] width 296 height 12
click at [872, 13] on icon "button" at bounding box center [870, 11] width 6 height 6
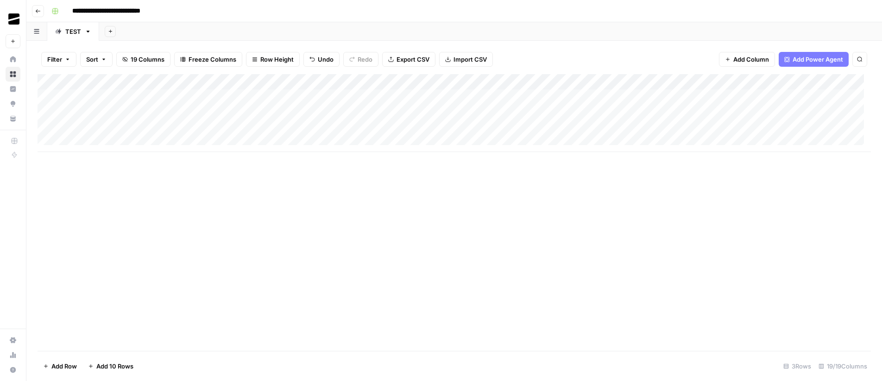
click at [334, 193] on div "Add Column" at bounding box center [454, 212] width 833 height 276
